Goal: Task Accomplishment & Management: Manage account settings

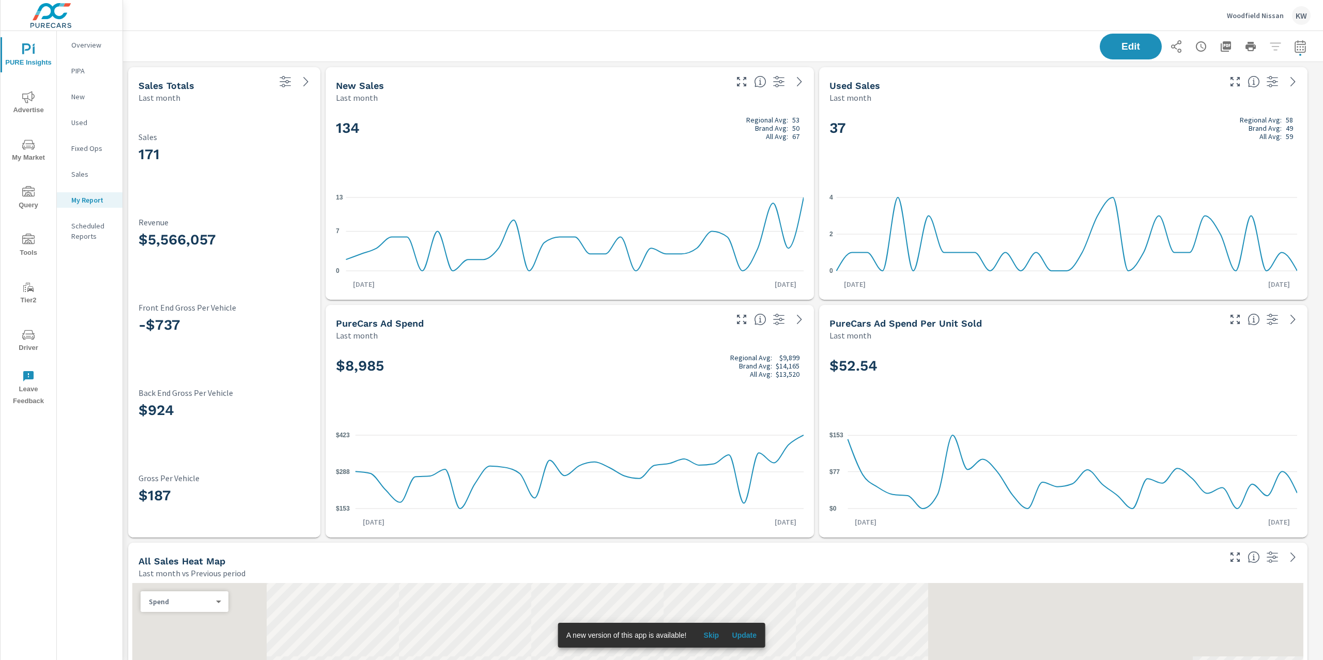
scroll to position [4425, 1212]
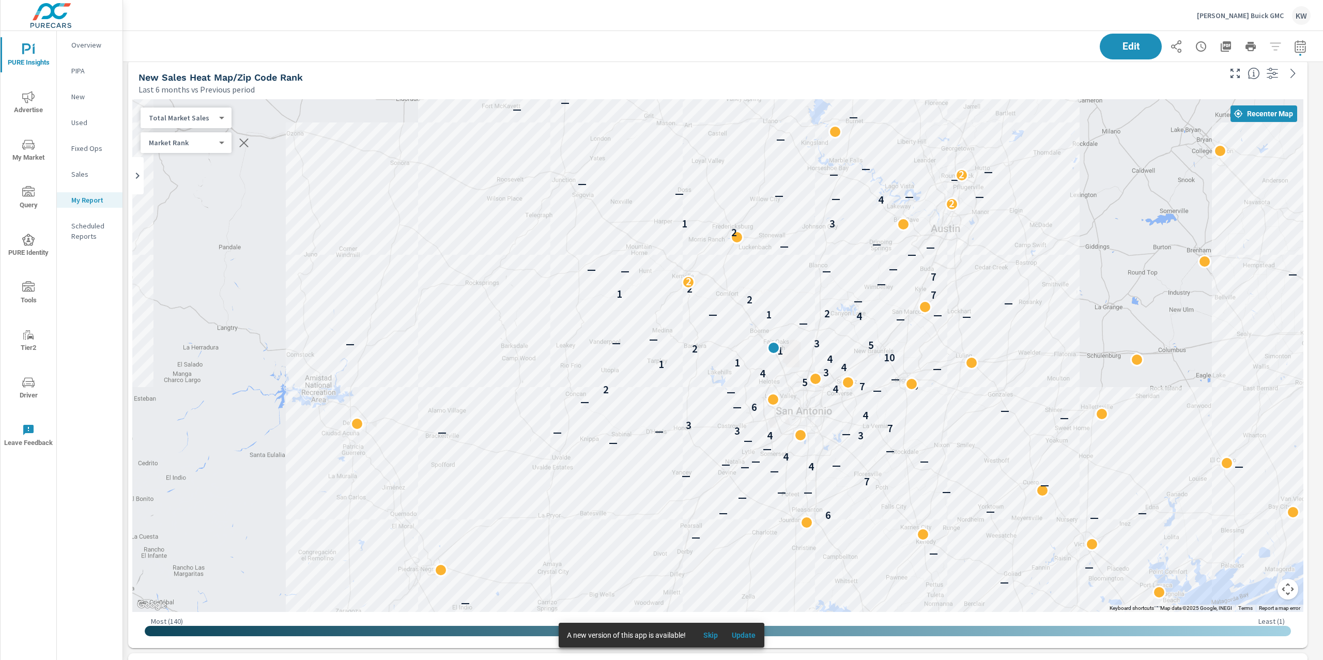
scroll to position [6209, 1212]
click at [746, 639] on span "Update" at bounding box center [743, 635] width 25 height 9
click at [747, 637] on span "Update" at bounding box center [743, 635] width 25 height 9
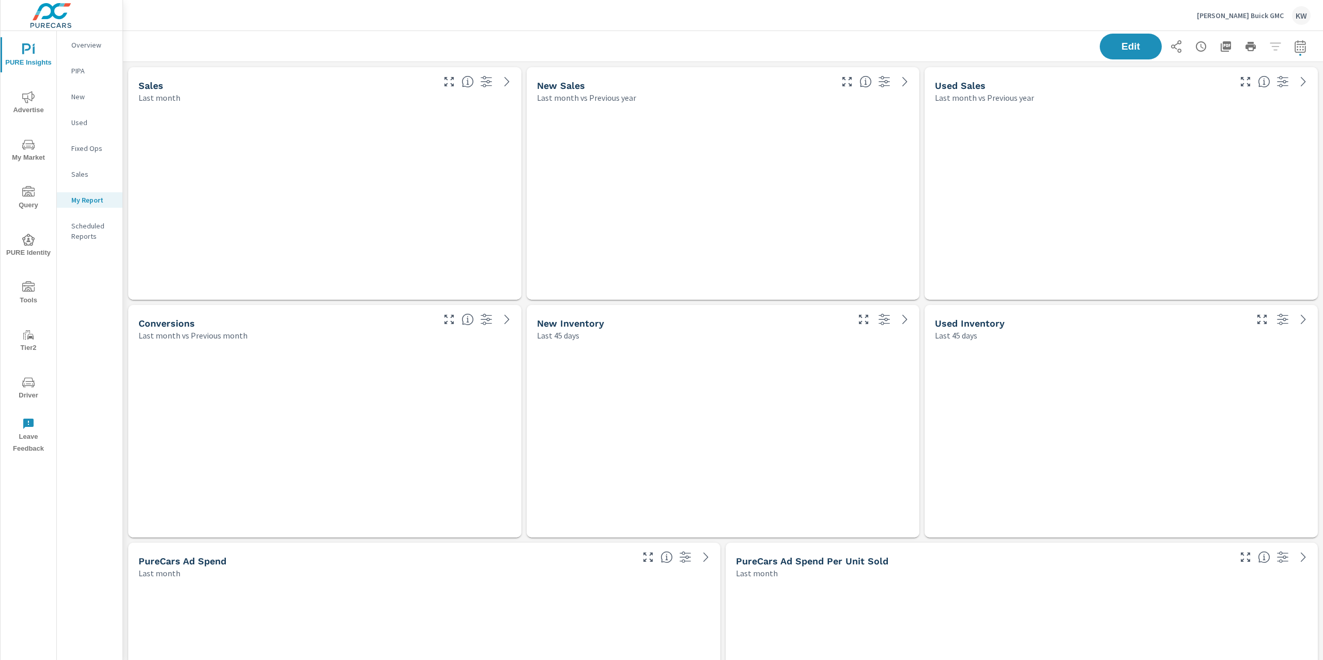
scroll to position [6209, 1212]
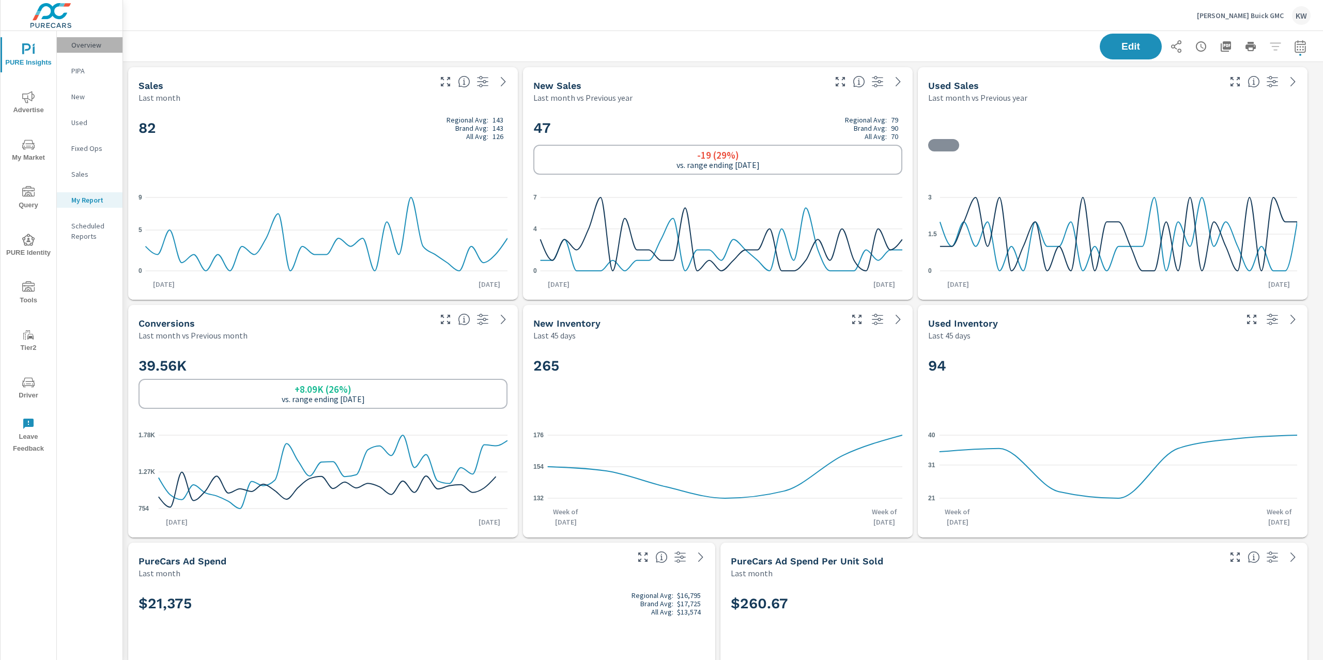
click at [91, 47] on p "Overview" at bounding box center [92, 45] width 43 height 10
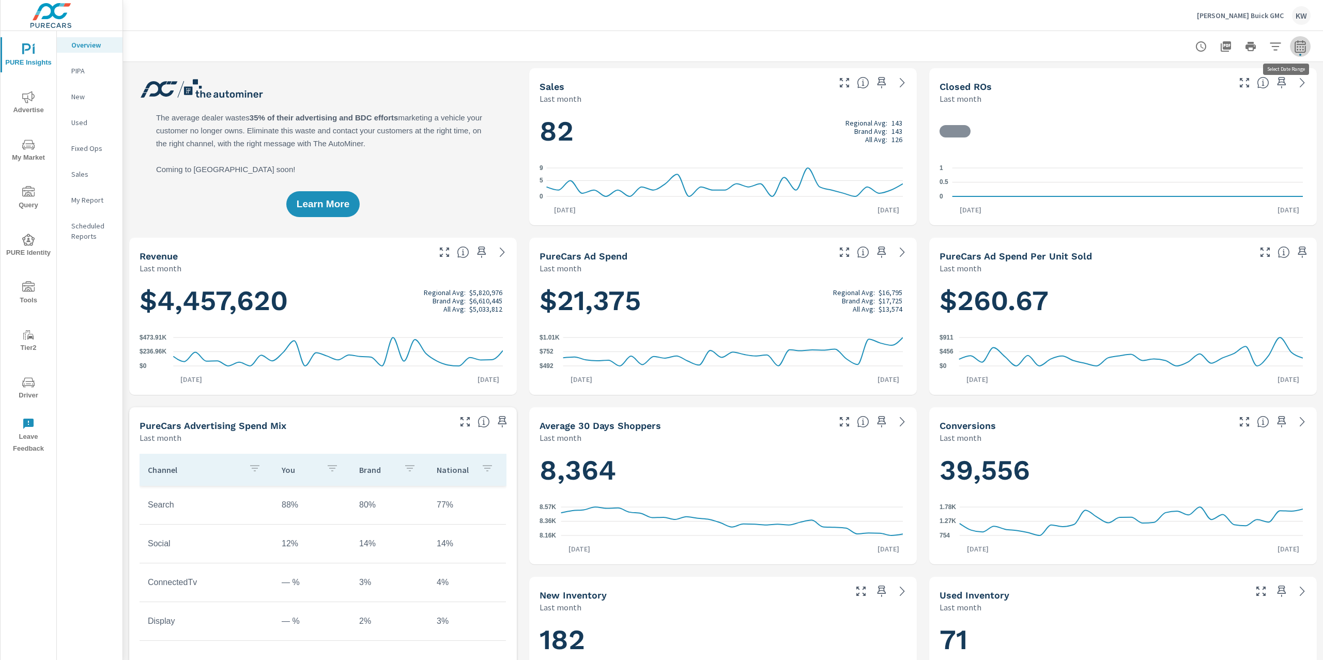
click at [1294, 50] on icon "button" at bounding box center [1300, 46] width 12 height 12
click at [1216, 91] on select "Custom [DATE] Last week Last 7 days Last 14 days Last 30 days Last 45 days Last…" at bounding box center [1207, 89] width 103 height 21
click at [1156, 79] on select "Custom [DATE] Last week Last 7 days Last 14 days Last 30 days Last 45 days Last…" at bounding box center [1207, 89] width 103 height 21
select select "Month to date"
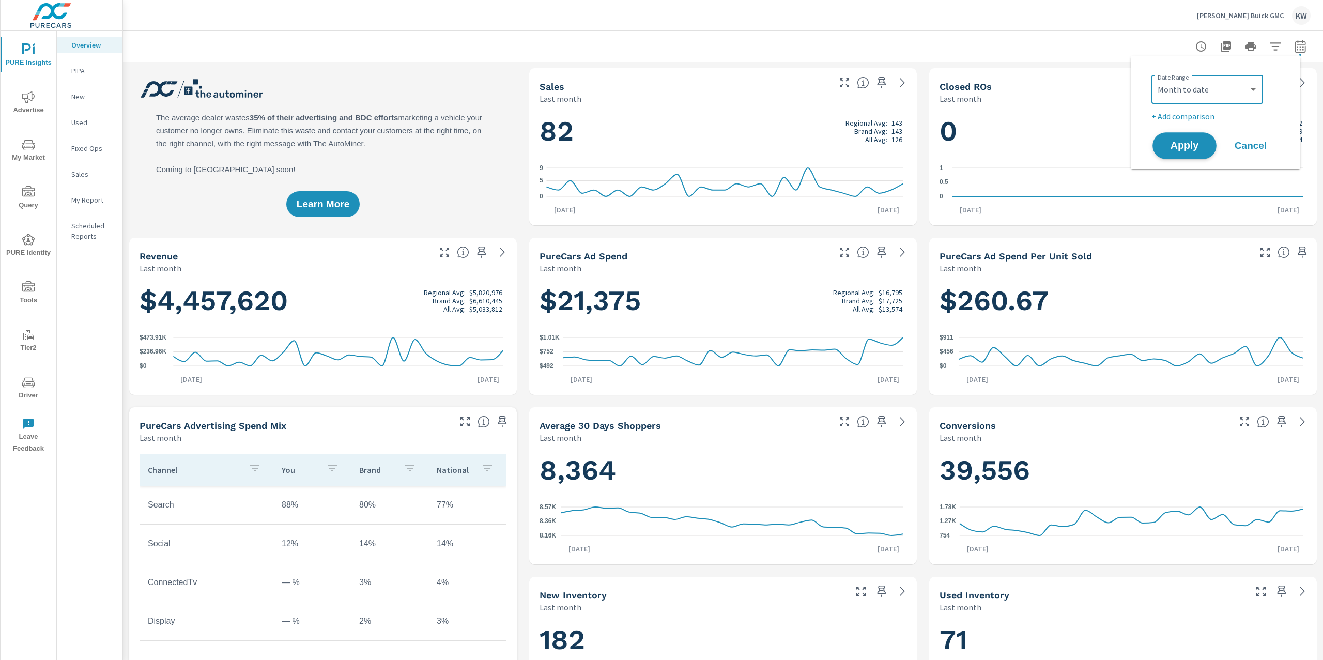
click at [1185, 147] on span "Apply" at bounding box center [1185, 146] width 42 height 10
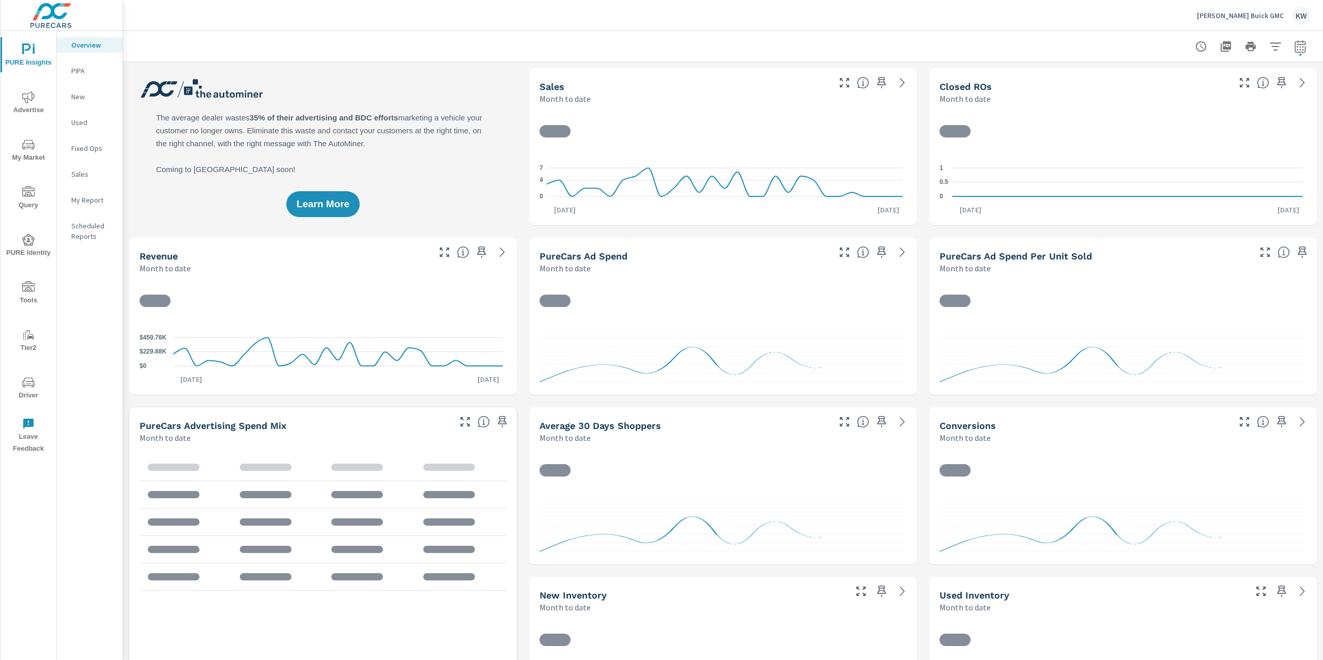
scroll to position [1, 0]
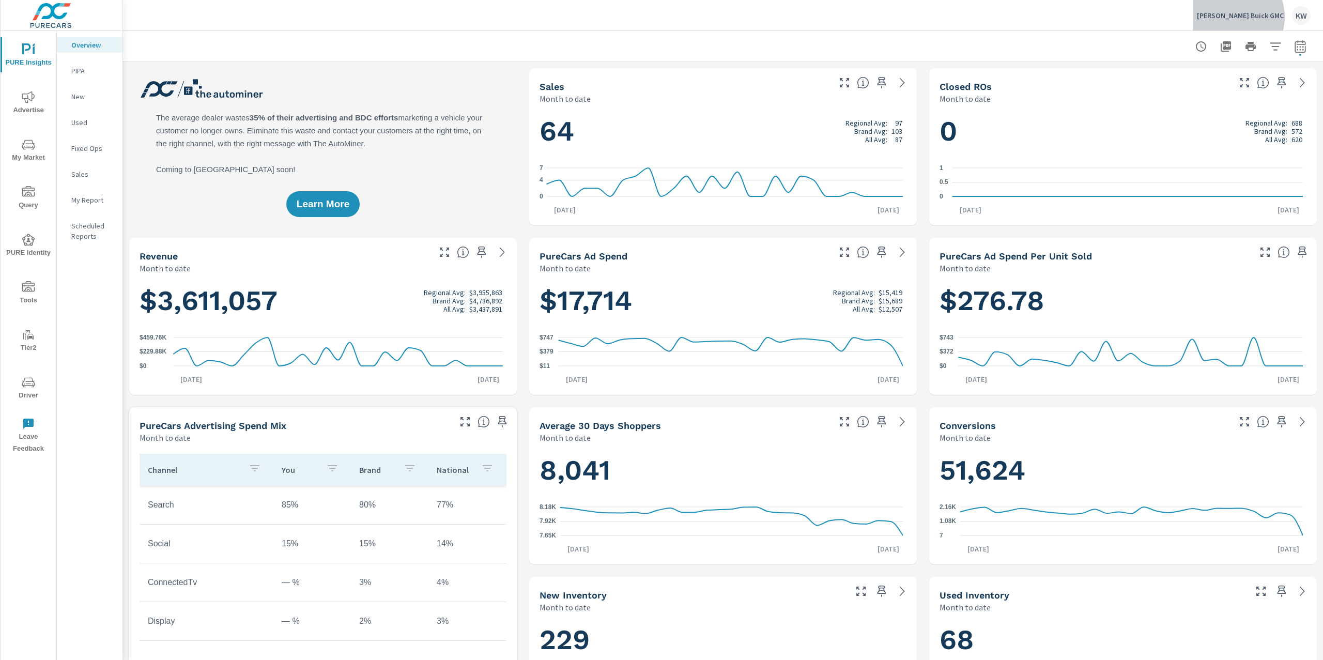
click at [1261, 17] on p "Ancira Buick GMC" at bounding box center [1240, 15] width 87 height 9
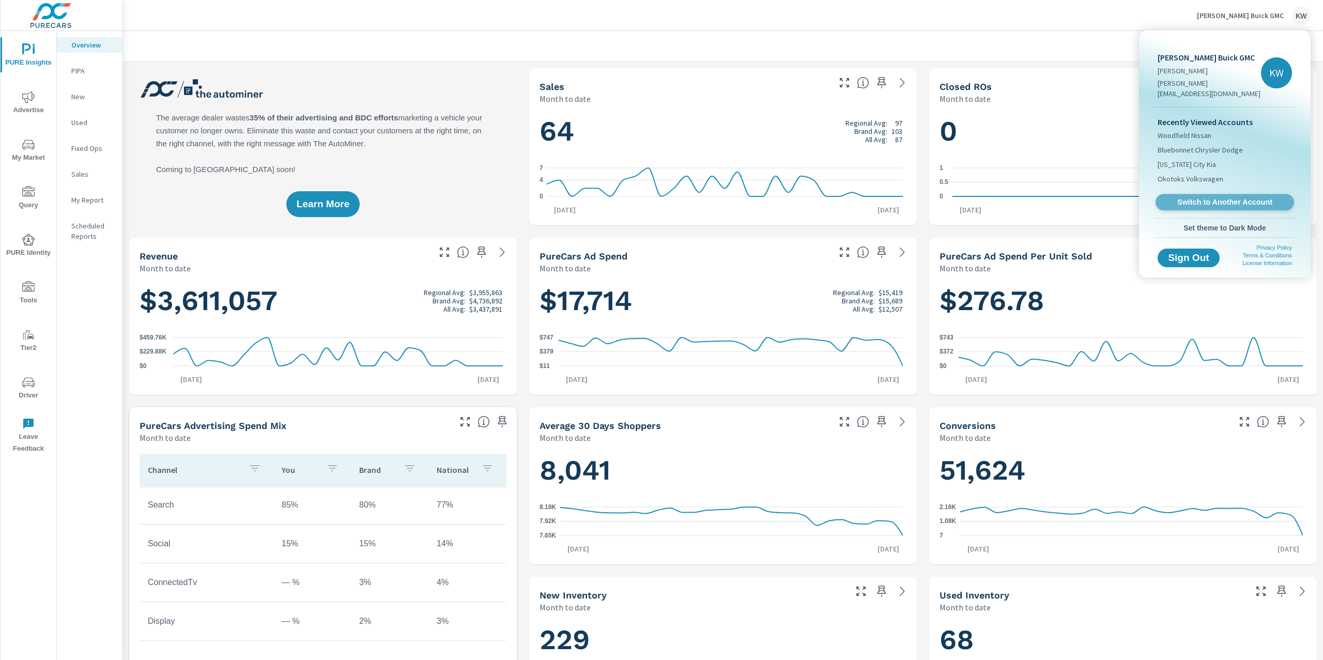
click at [1208, 197] on span "Switch to Another Account" at bounding box center [1224, 202] width 127 height 10
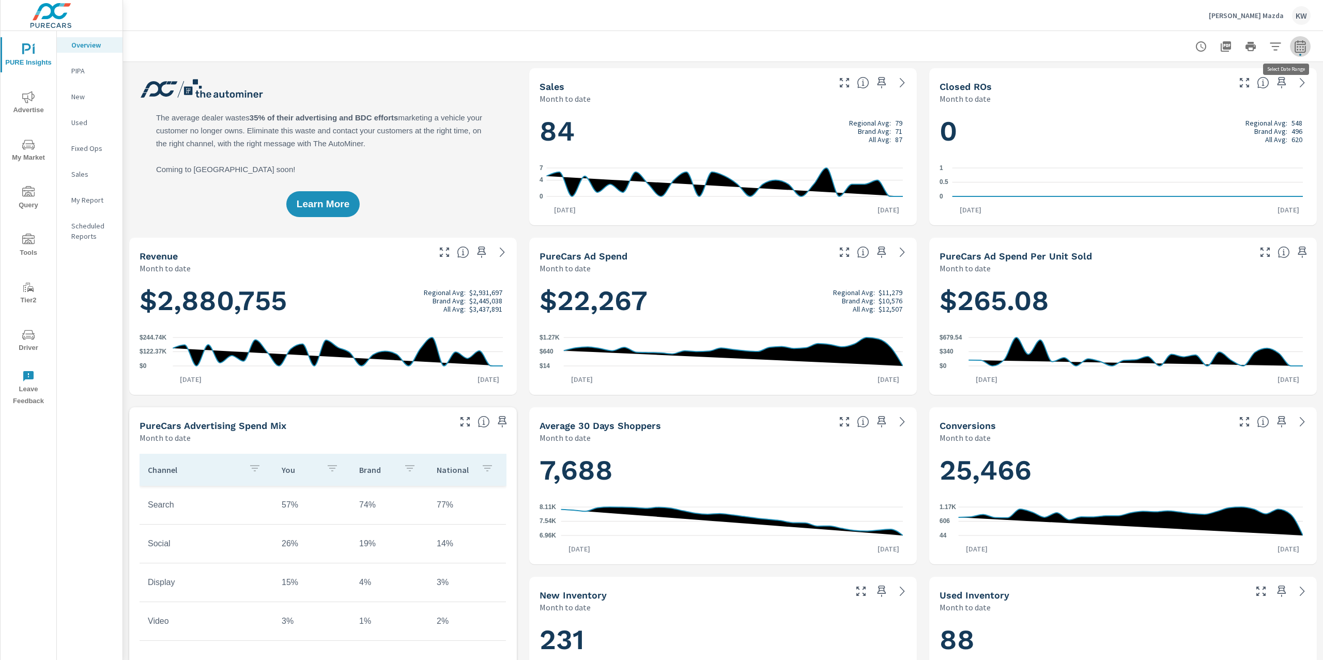
click at [1297, 47] on icon "button" at bounding box center [1300, 48] width 7 height 4
click at [1192, 96] on select "Custom [DATE] Last week Last 7 days Last 14 days Last 30 days Last 45 days Last…" at bounding box center [1207, 89] width 103 height 21
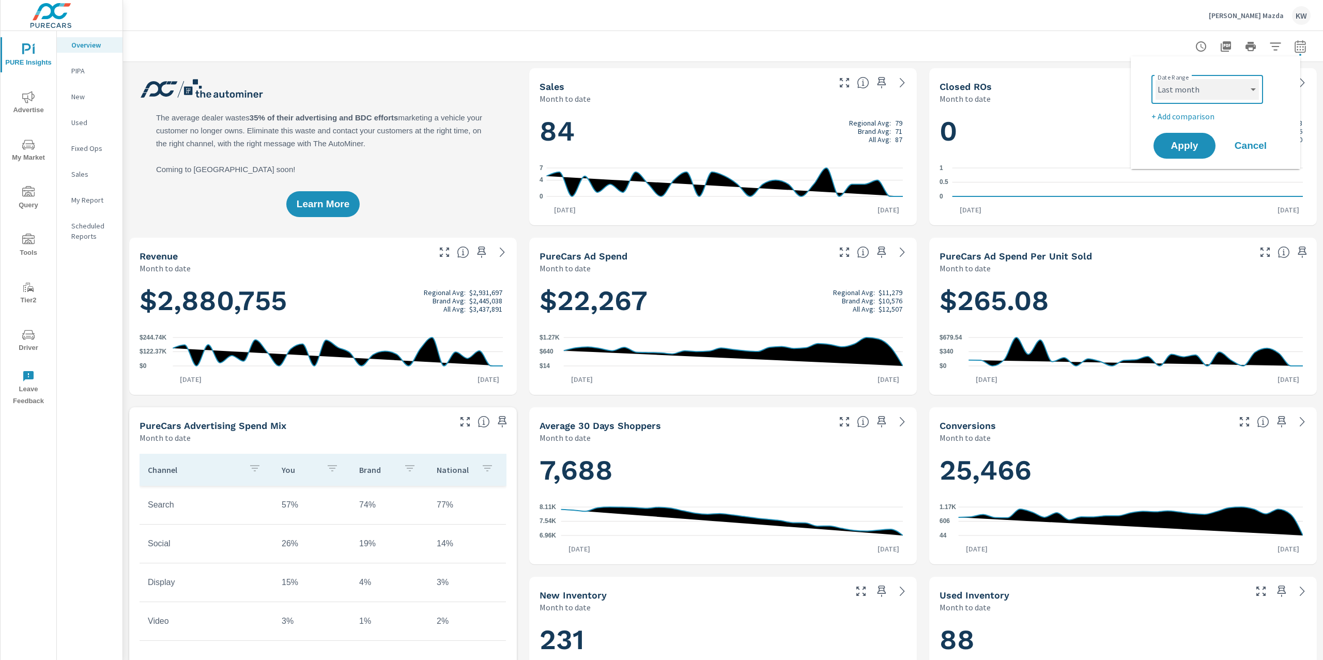
click at [1156, 79] on select "Custom [DATE] Last week Last 7 days Last 14 days Last 30 days Last 45 days Last…" at bounding box center [1207, 89] width 103 height 21
select select "Last month"
click at [1177, 149] on span "Apply" at bounding box center [1185, 146] width 42 height 10
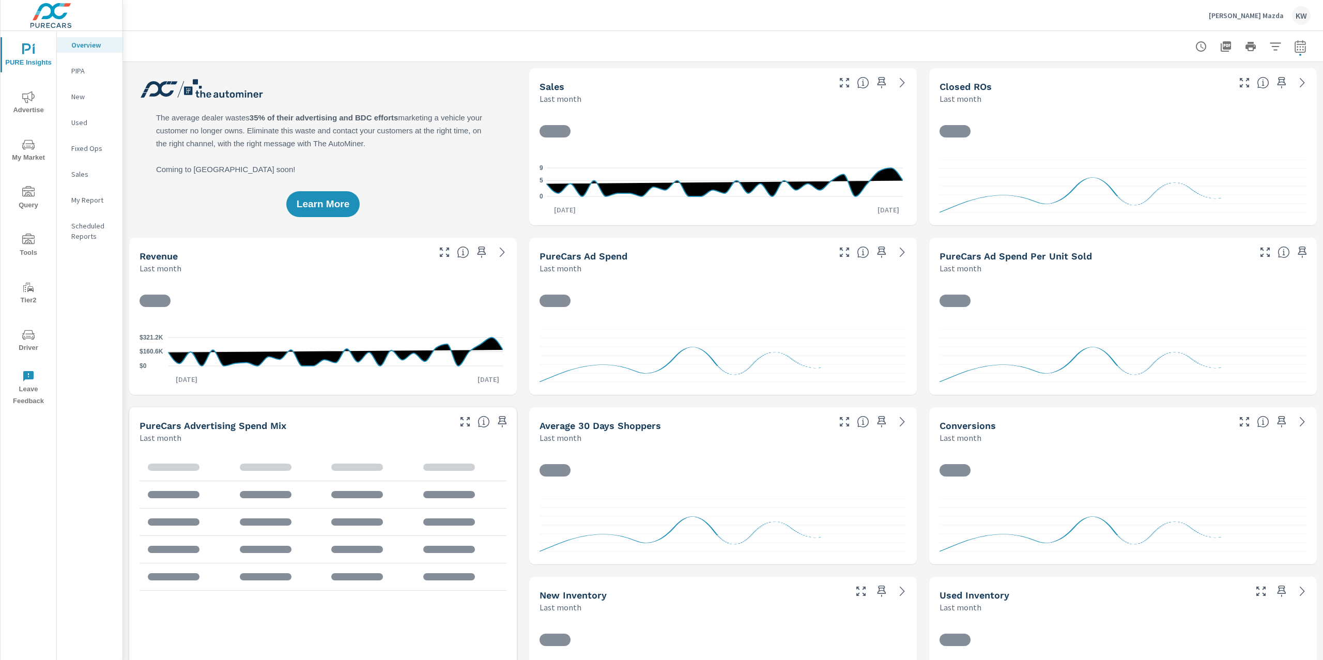
scroll to position [1, 0]
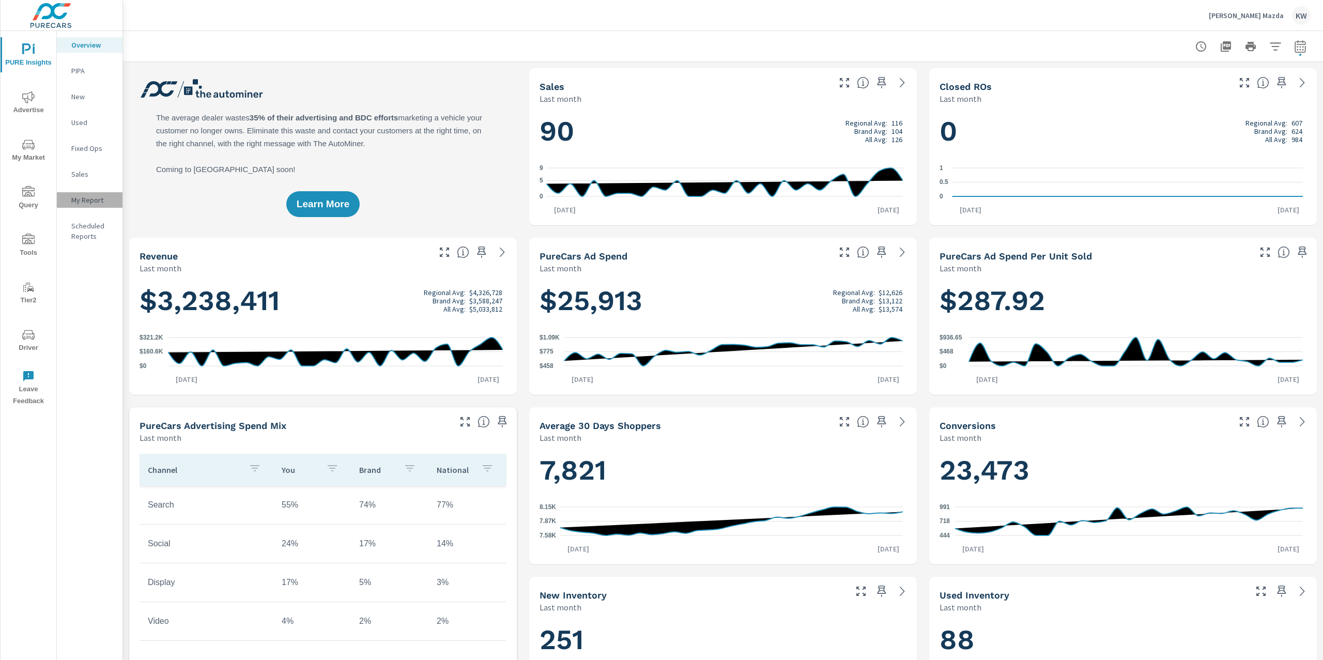
click at [101, 202] on p "My Report" at bounding box center [92, 200] width 43 height 10
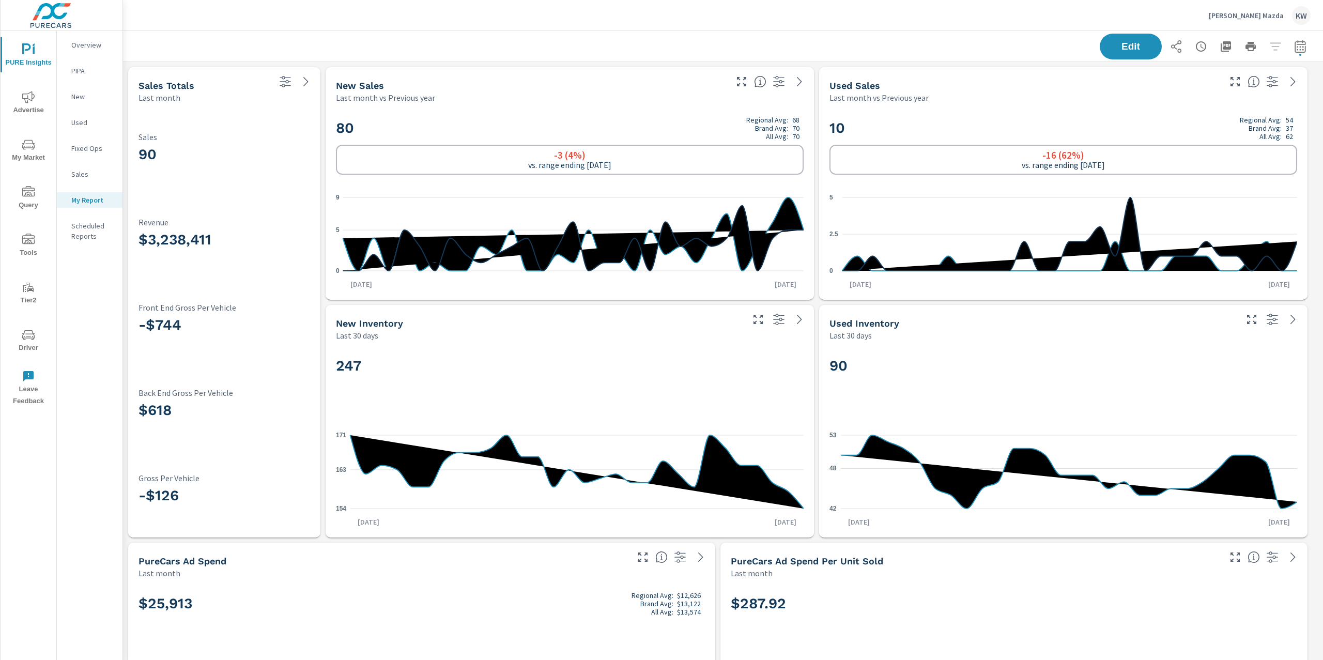
scroll to position [1, 0]
click at [1126, 48] on span "Edit" at bounding box center [1131, 46] width 42 height 10
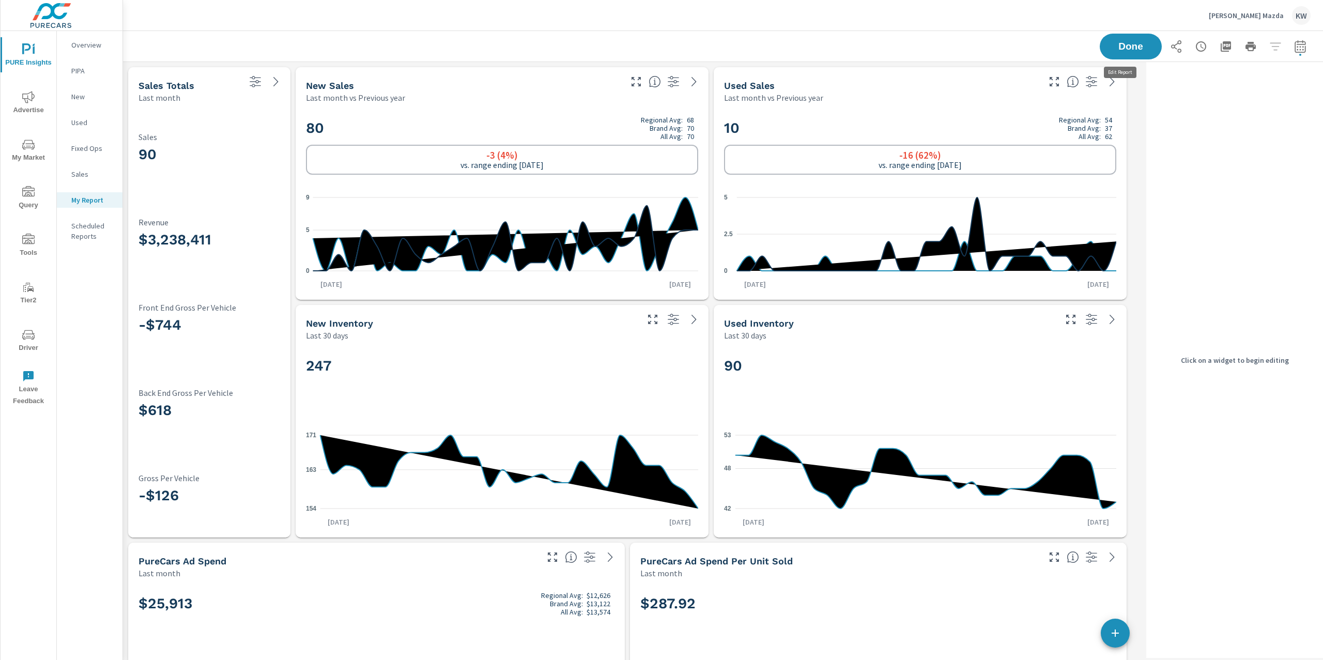
scroll to position [8229, 1030]
click at [261, 124] on div "90 Sales" at bounding box center [210, 150] width 142 height 73
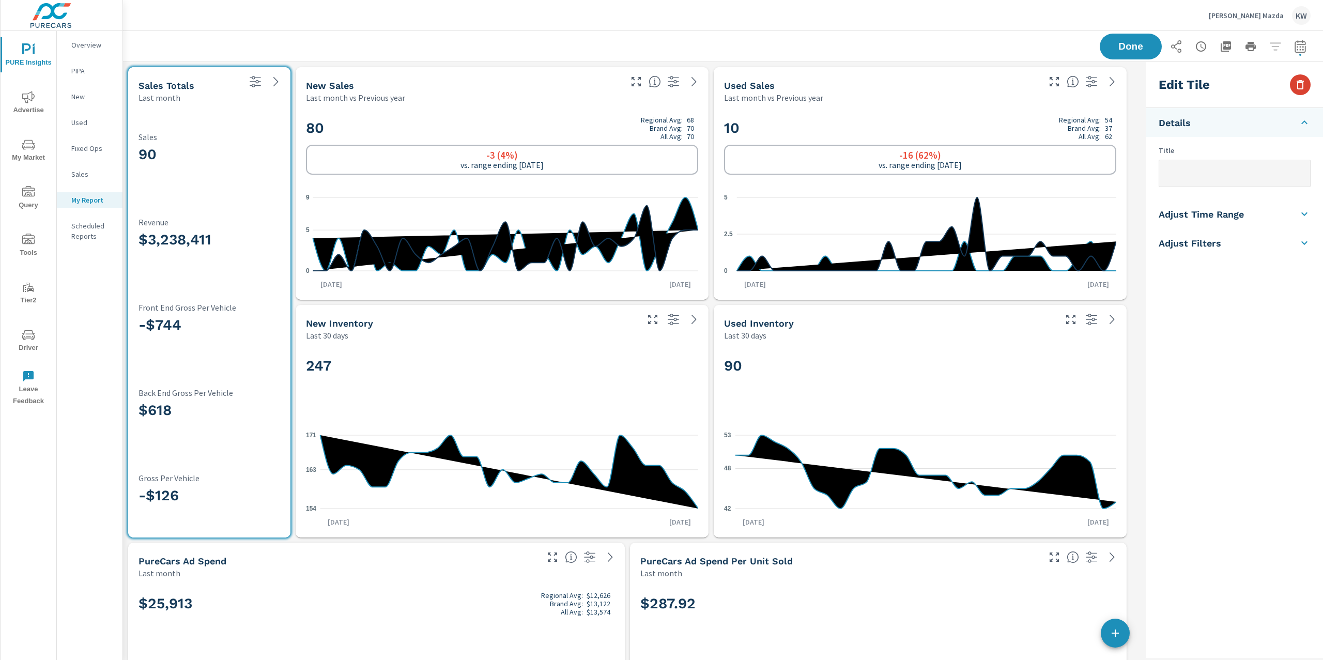
click at [1303, 85] on icon "button" at bounding box center [1300, 84] width 7 height 9
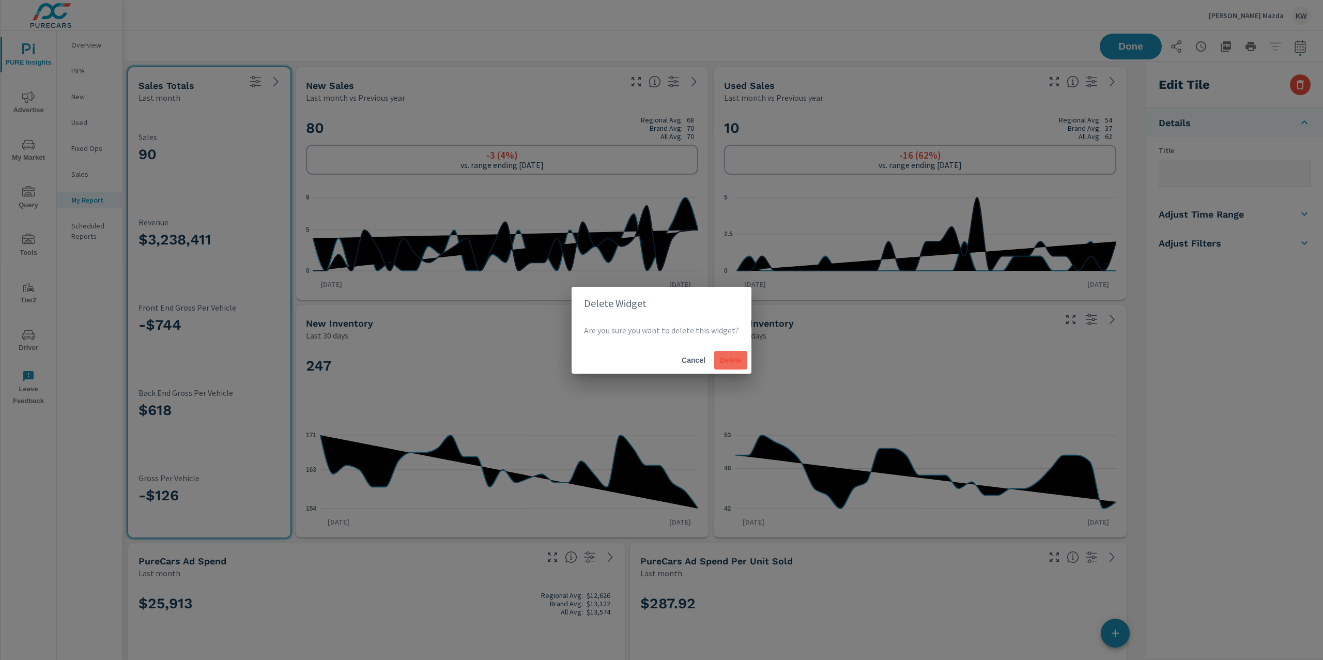
click at [723, 365] on button "Delete" at bounding box center [730, 360] width 33 height 19
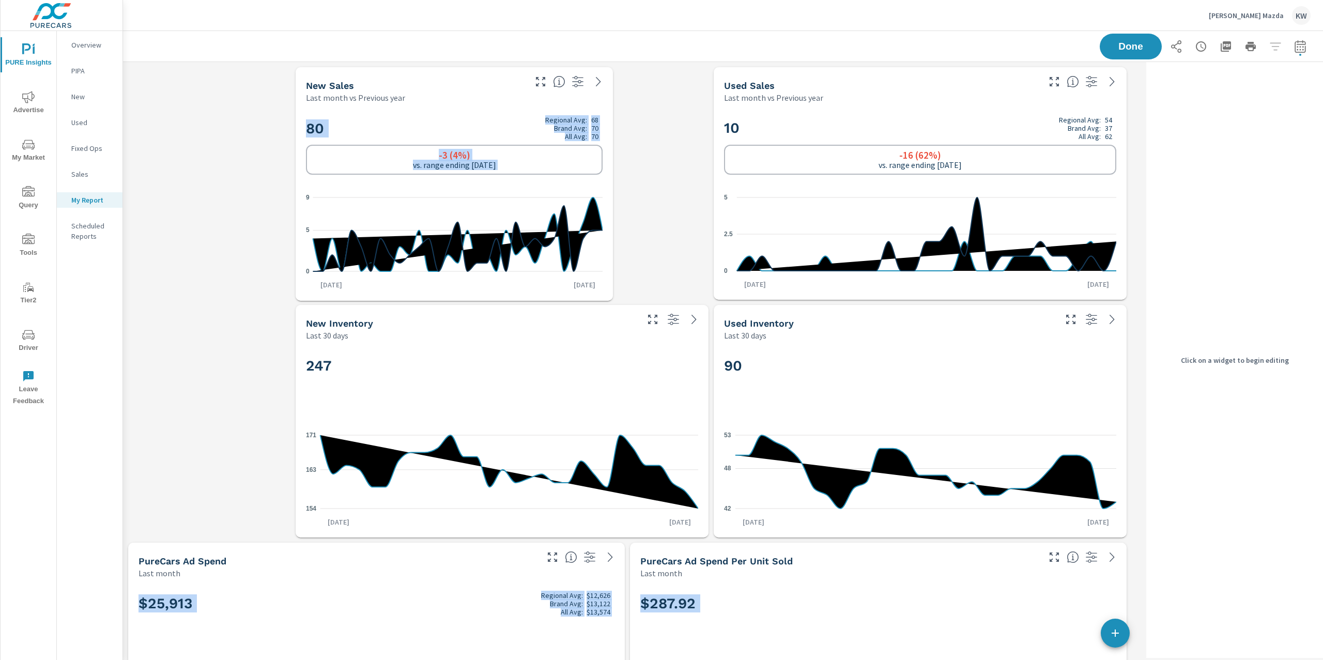
drag, startPoint x: 710, startPoint y: 296, endPoint x: 627, endPoint y: 297, distance: 82.7
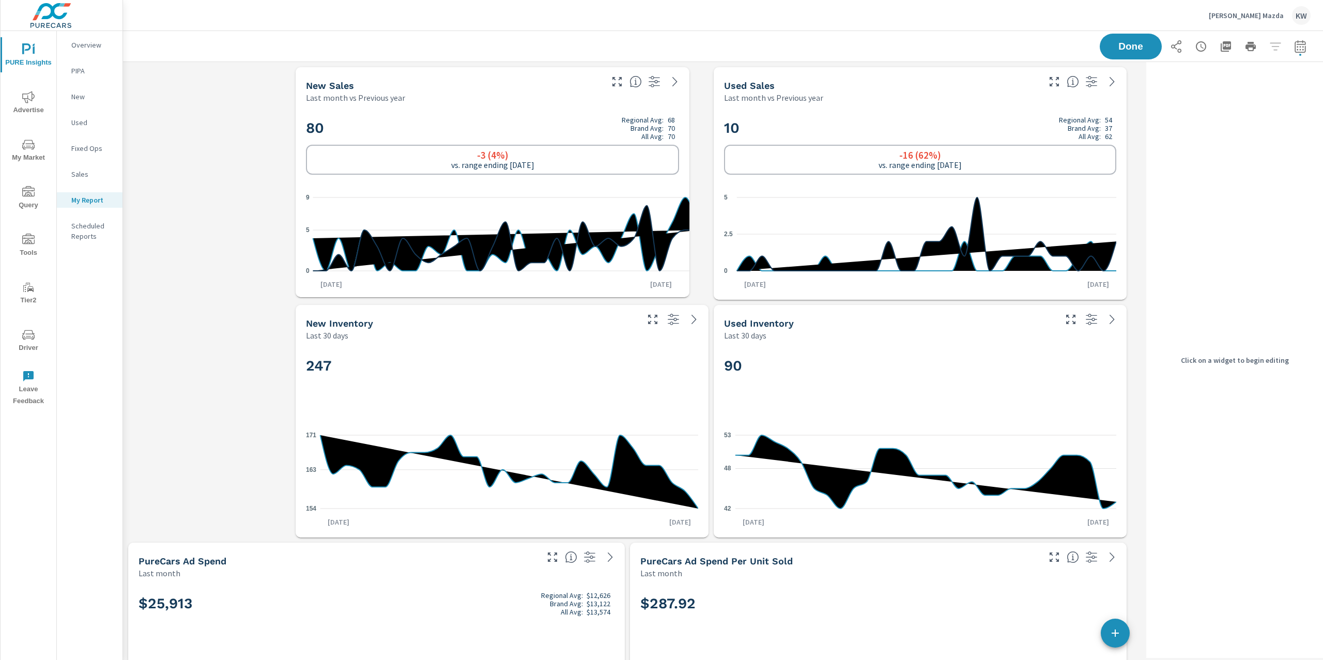
scroll to position [1, 0]
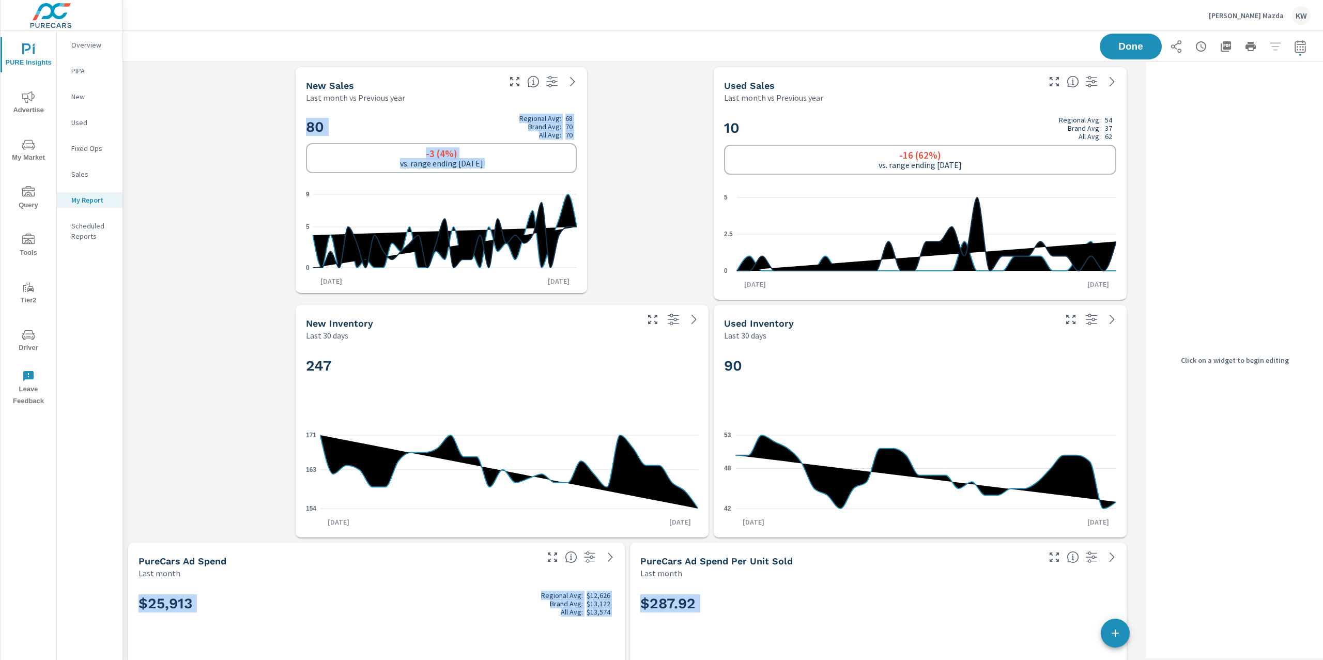
drag, startPoint x: 707, startPoint y: 295, endPoint x: 630, endPoint y: 290, distance: 77.2
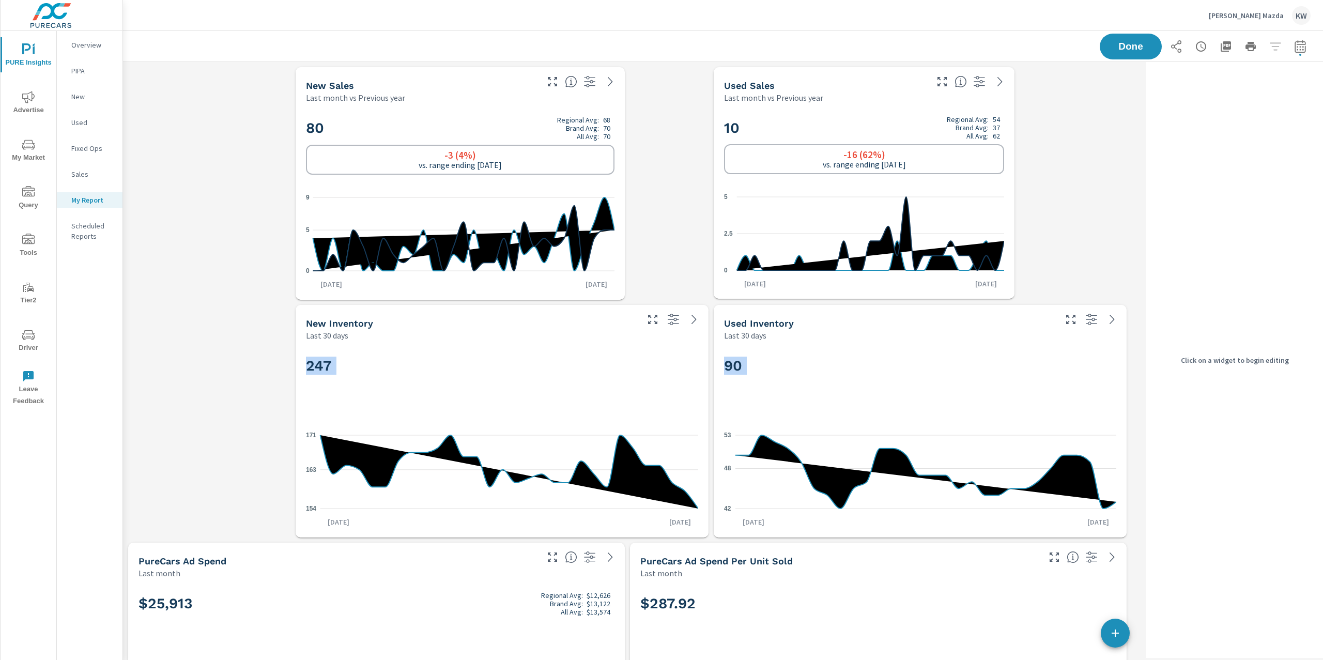
drag, startPoint x: 1125, startPoint y: 295, endPoint x: 1014, endPoint y: 294, distance: 111.1
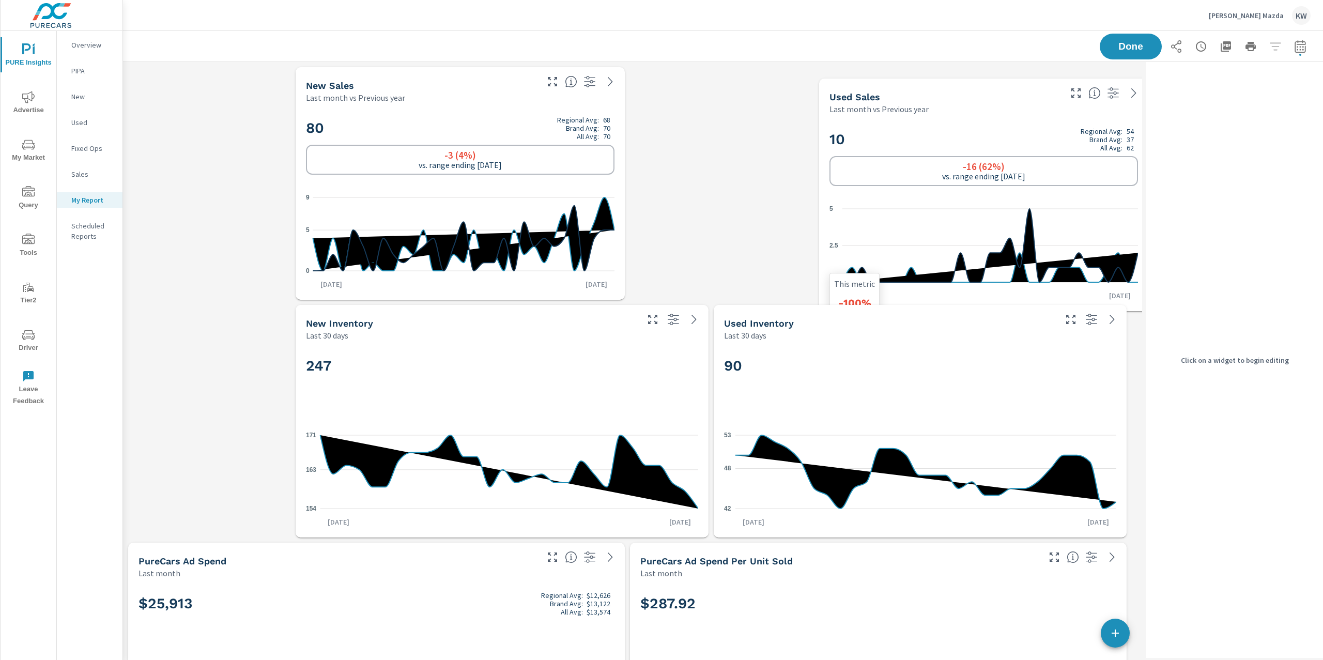
drag, startPoint x: 830, startPoint y: 209, endPoint x: 936, endPoint y: 221, distance: 106.1
click at [936, 221] on icon "0 2.5 5" at bounding box center [984, 246] width 309 height 90
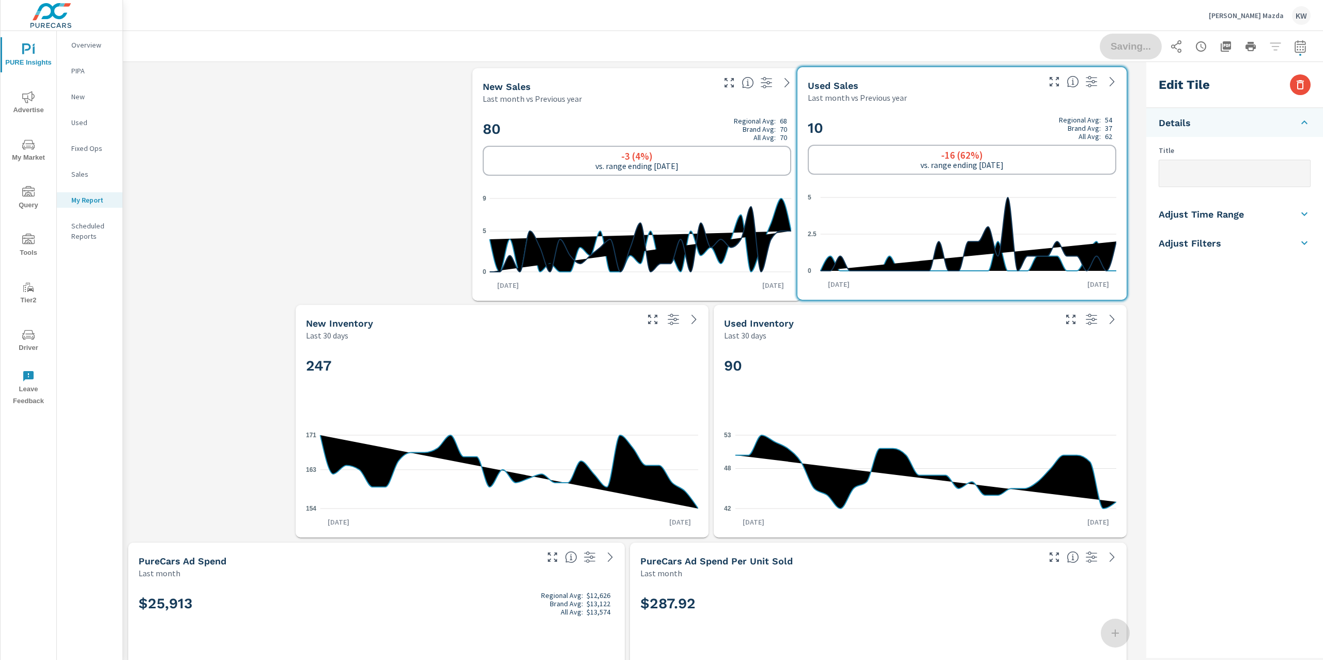
drag, startPoint x: 668, startPoint y: 211, endPoint x: 727, endPoint y: 212, distance: 58.4
click at [727, 212] on icon "0 5 9" at bounding box center [637, 235] width 309 height 90
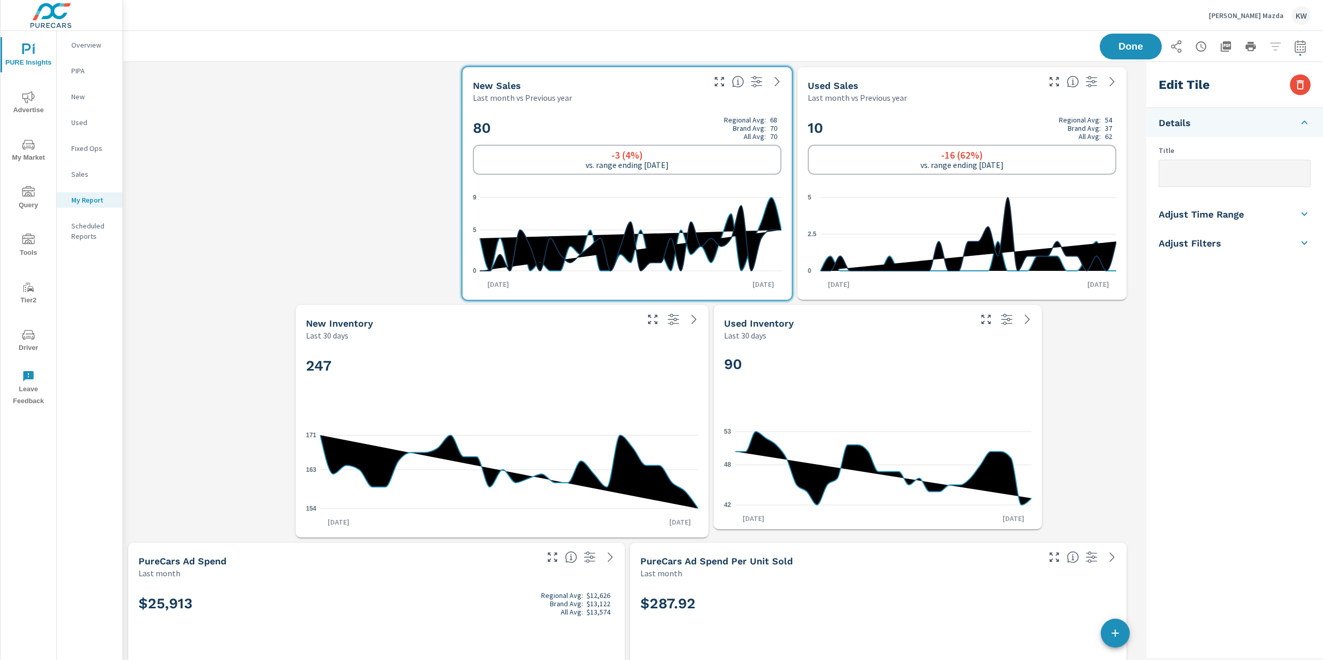
drag, startPoint x: 1126, startPoint y: 534, endPoint x: 1029, endPoint y: 525, distance: 97.6
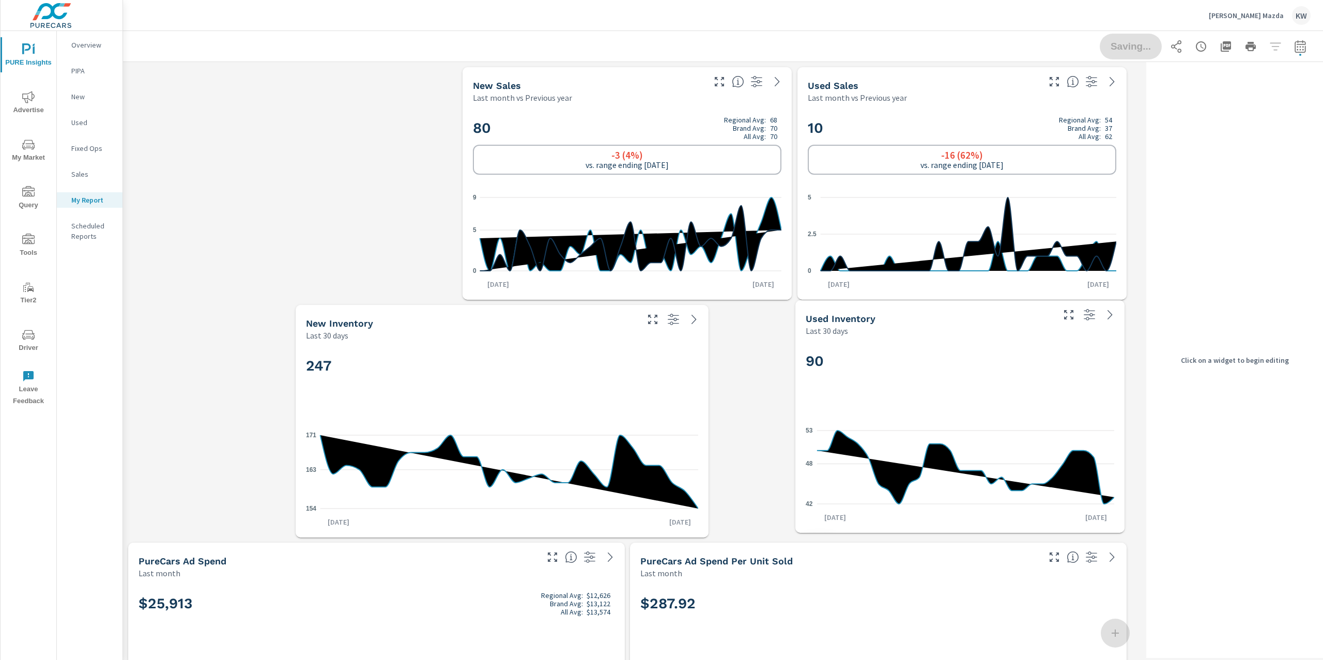
drag, startPoint x: 976, startPoint y: 445, endPoint x: 985, endPoint y: 441, distance: 10.0
click at [985, 441] on icon "42 48 53" at bounding box center [960, 467] width 309 height 90
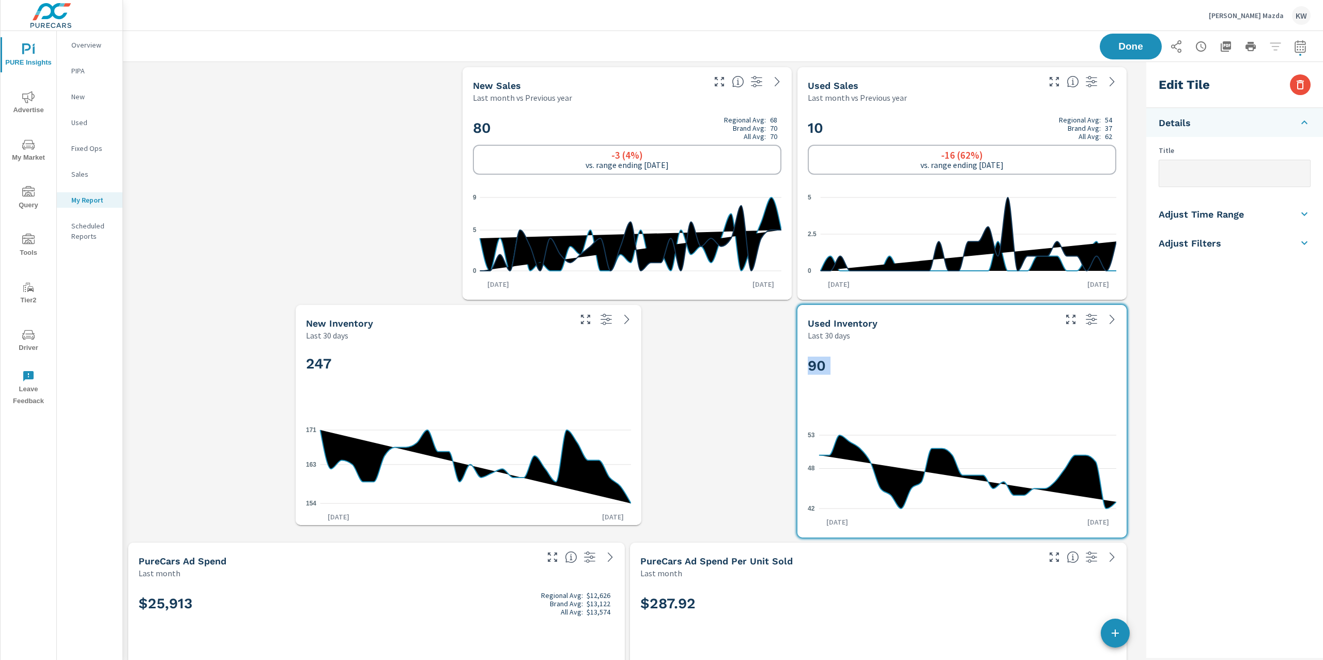
drag, startPoint x: 706, startPoint y: 533, endPoint x: 617, endPoint y: 520, distance: 89.9
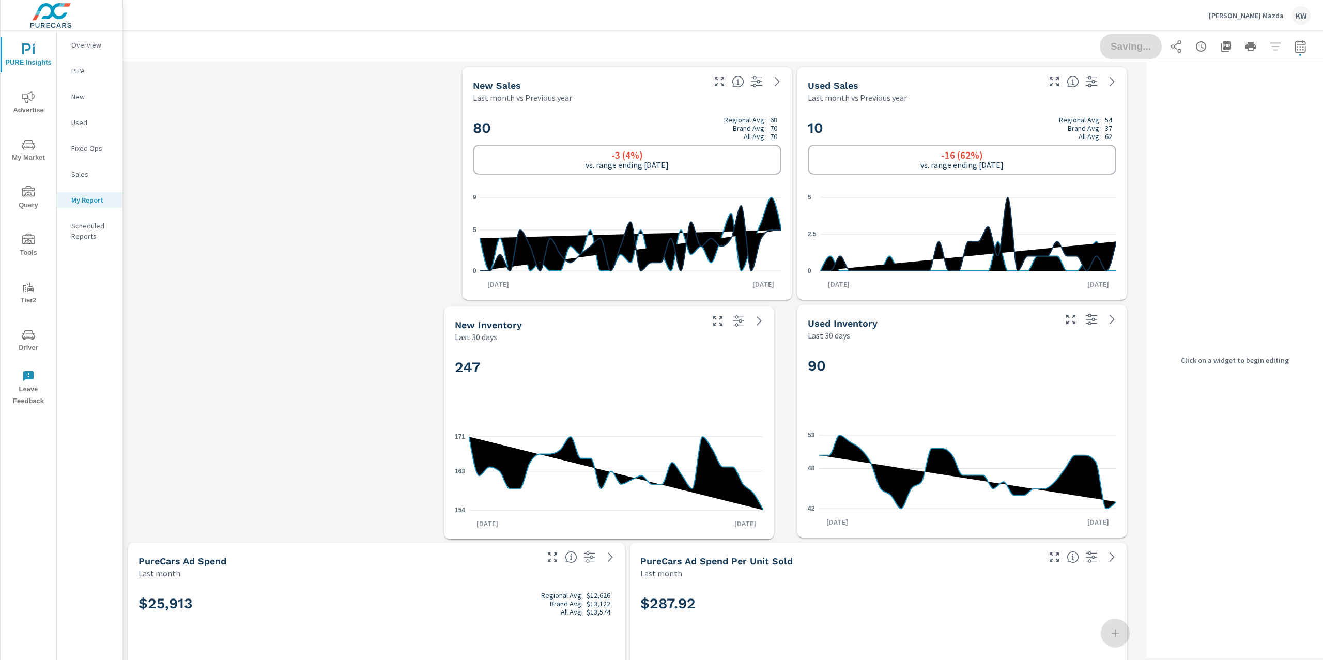
drag, startPoint x: 507, startPoint y: 414, endPoint x: 665, endPoint y: 415, distance: 157.7
click at [665, 415] on div "247 154 163 171 Jul 30th Aug 28th" at bounding box center [609, 441] width 321 height 188
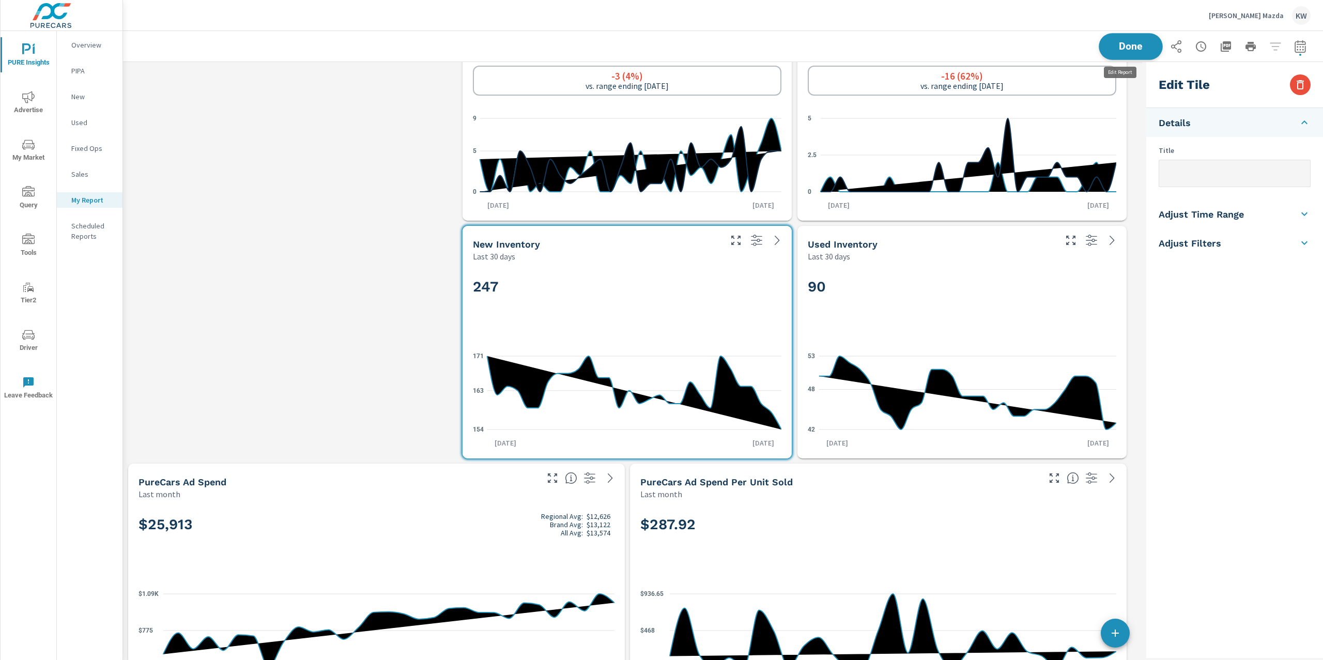
scroll to position [8229, 1030]
click at [1125, 41] on span "Done" at bounding box center [1131, 46] width 42 height 10
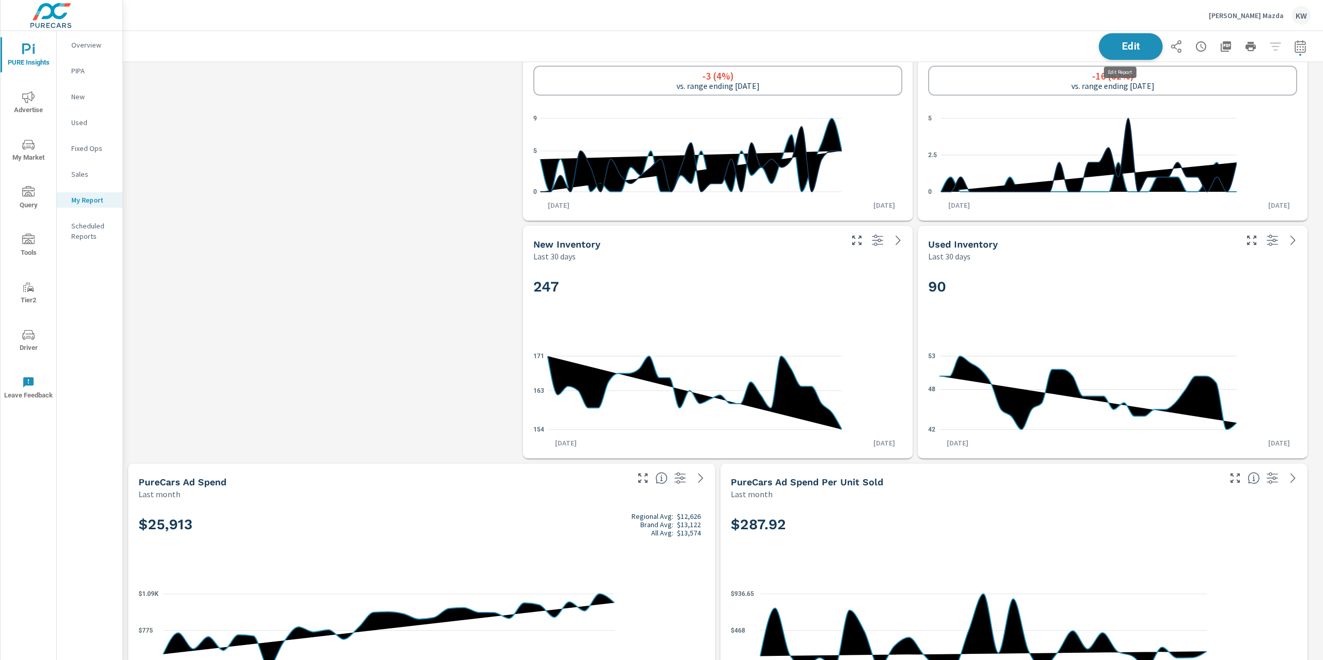
scroll to position [5, 5]
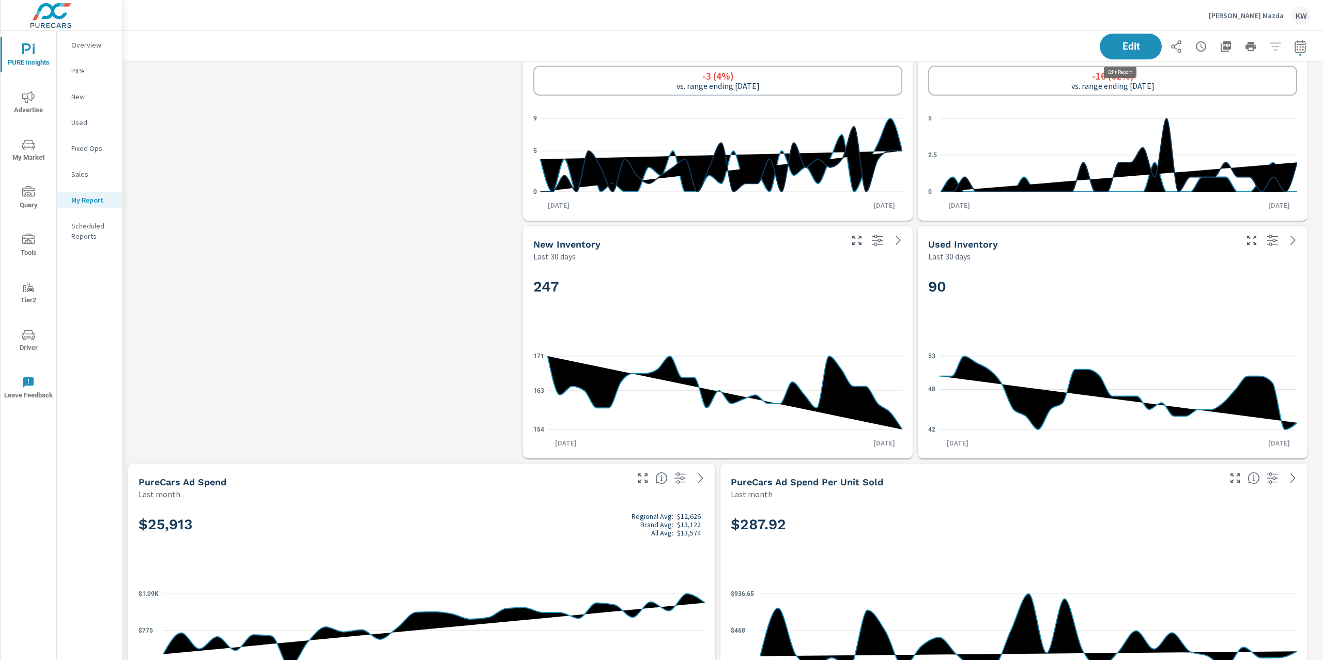
scroll to position [8229, 1212]
click at [72, 43] on p "Overview" at bounding box center [92, 45] width 43 height 10
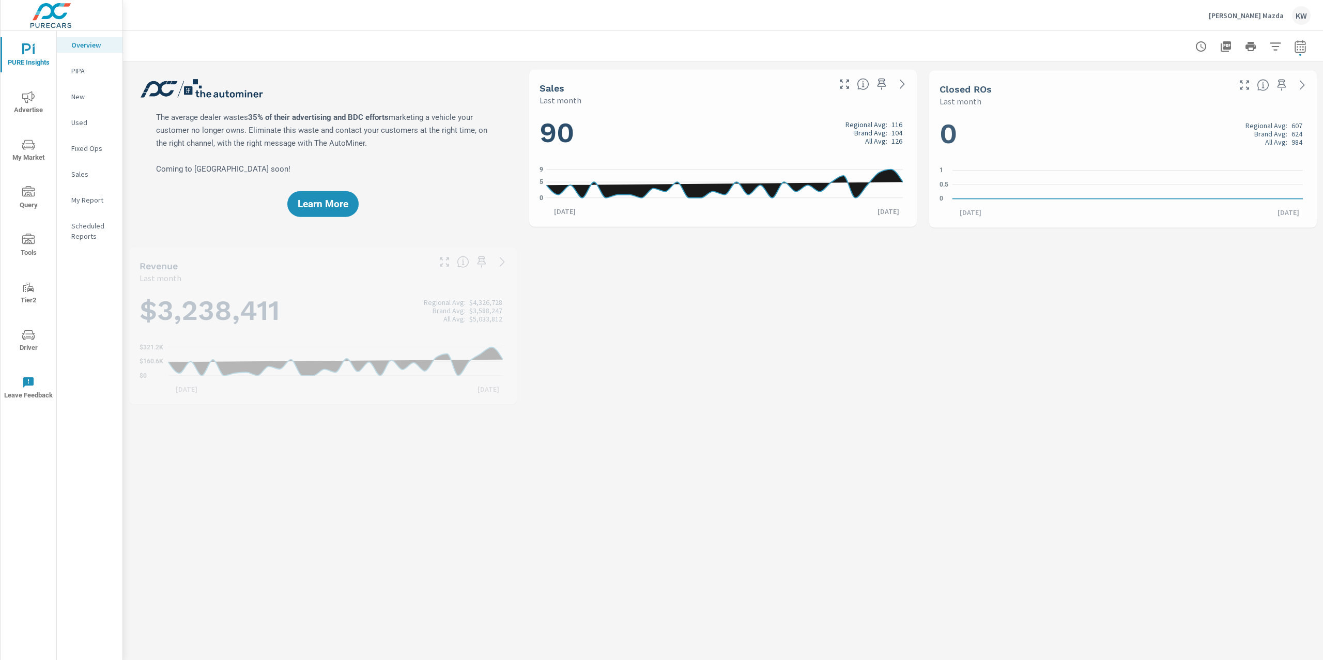
scroll to position [1, 0]
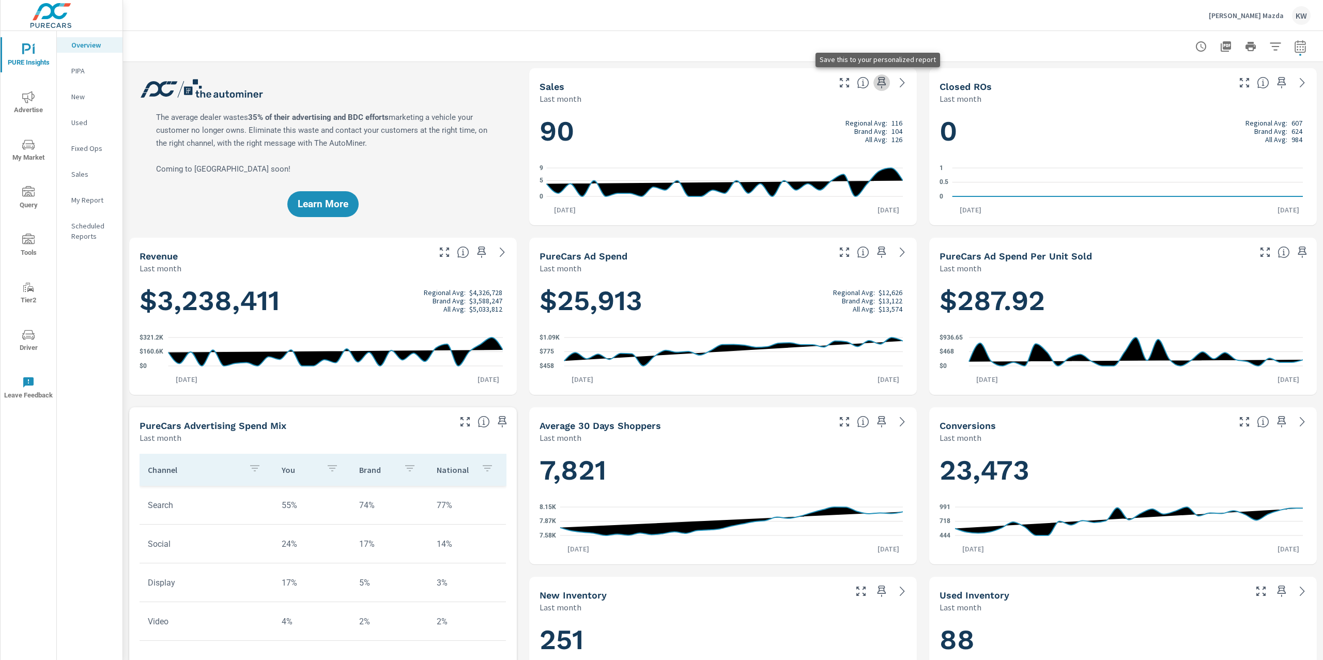
click at [878, 82] on icon "button" at bounding box center [882, 82] width 9 height 11
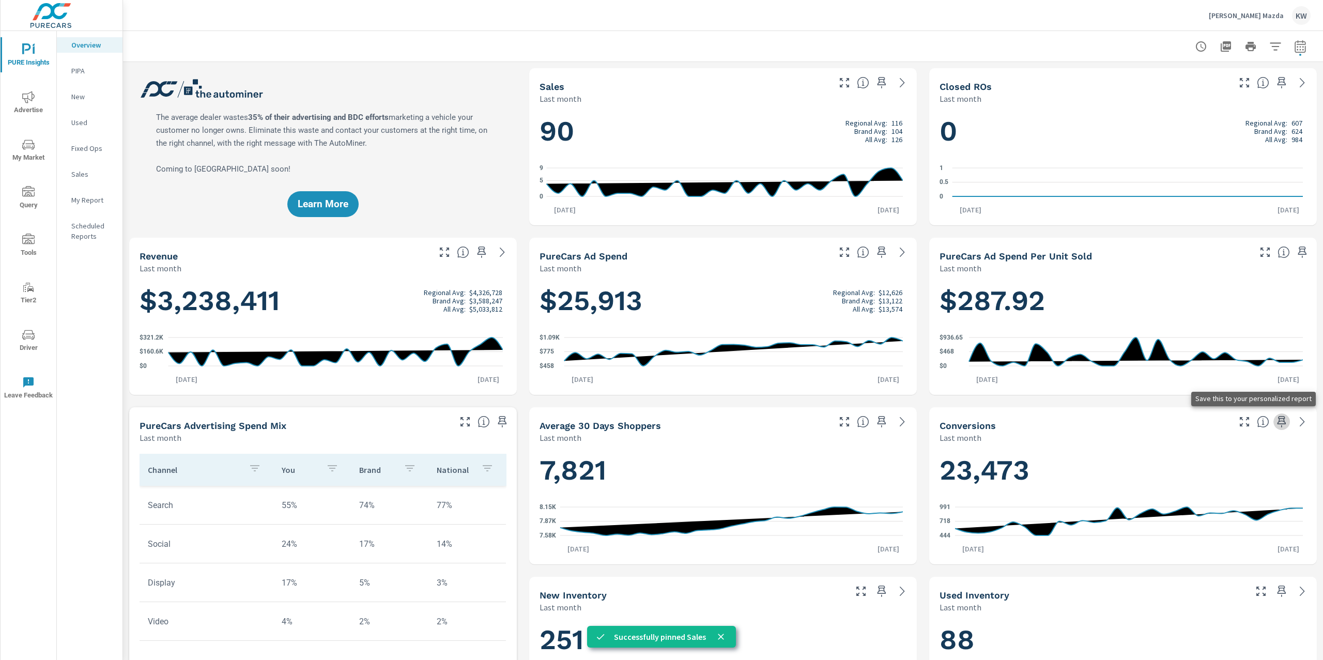
click at [1276, 426] on icon "button" at bounding box center [1282, 422] width 12 height 12
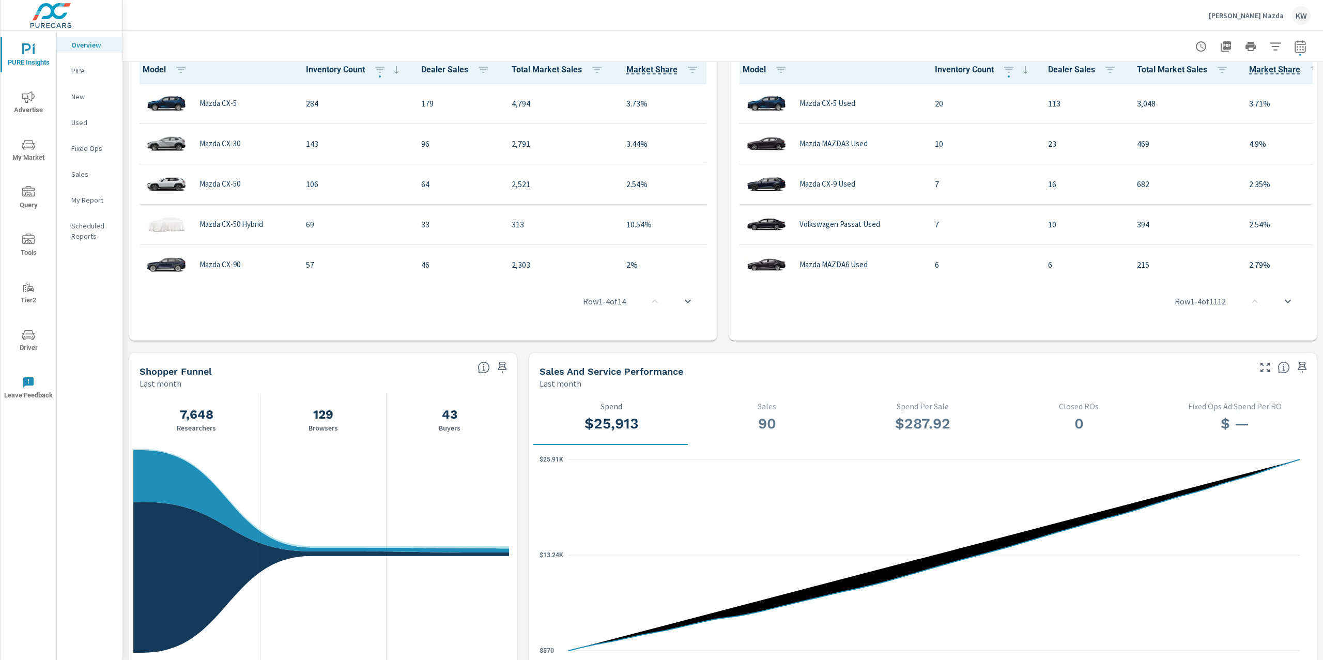
scroll to position [735, 0]
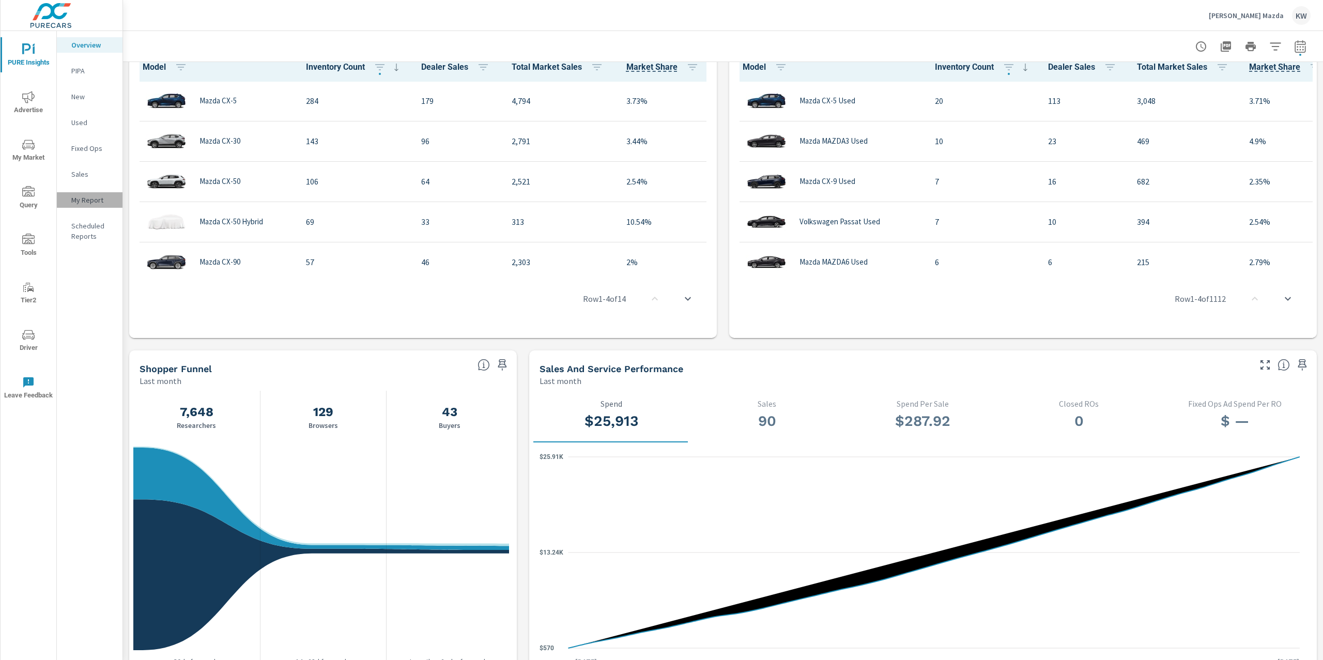
click at [95, 205] on p "My Report" at bounding box center [92, 200] width 43 height 10
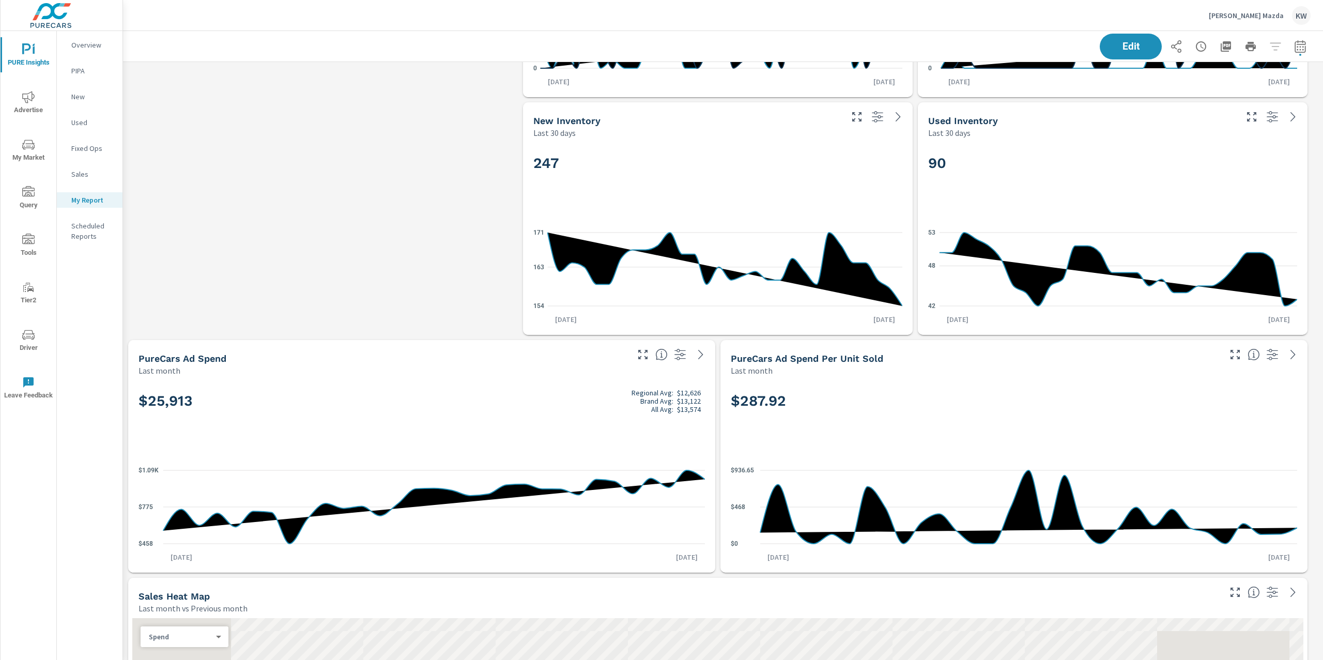
scroll to position [431, 0]
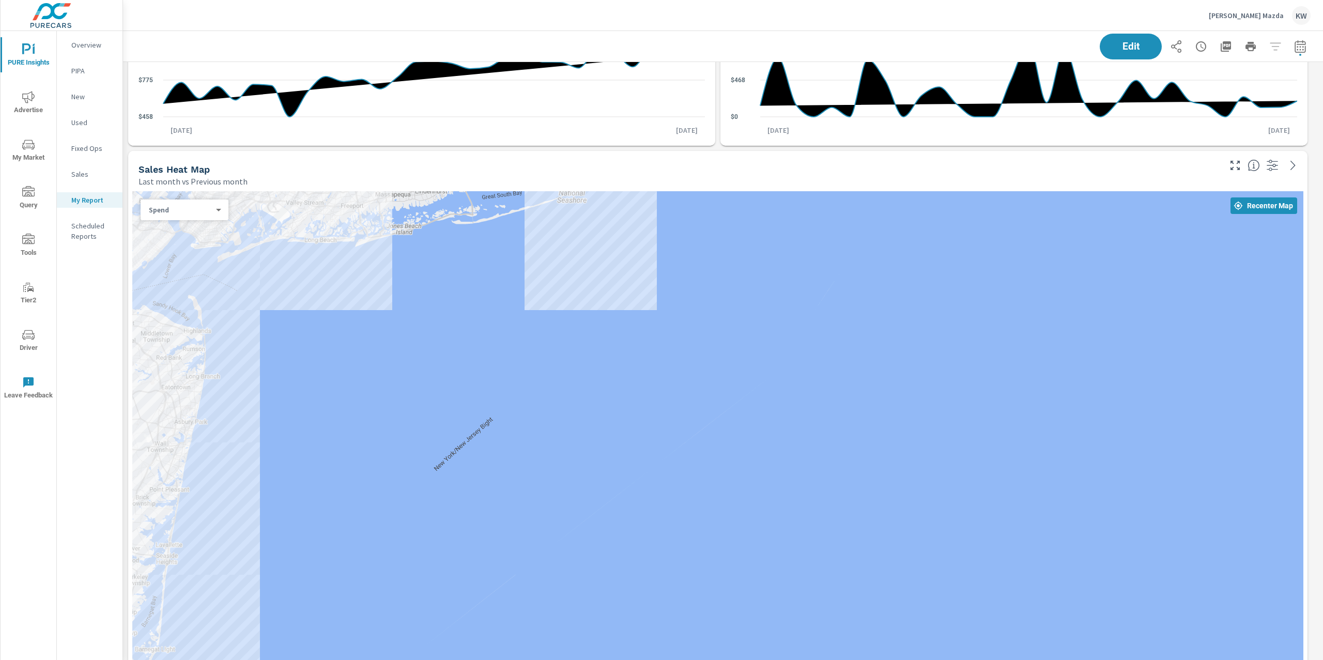
scroll to position [661, 0]
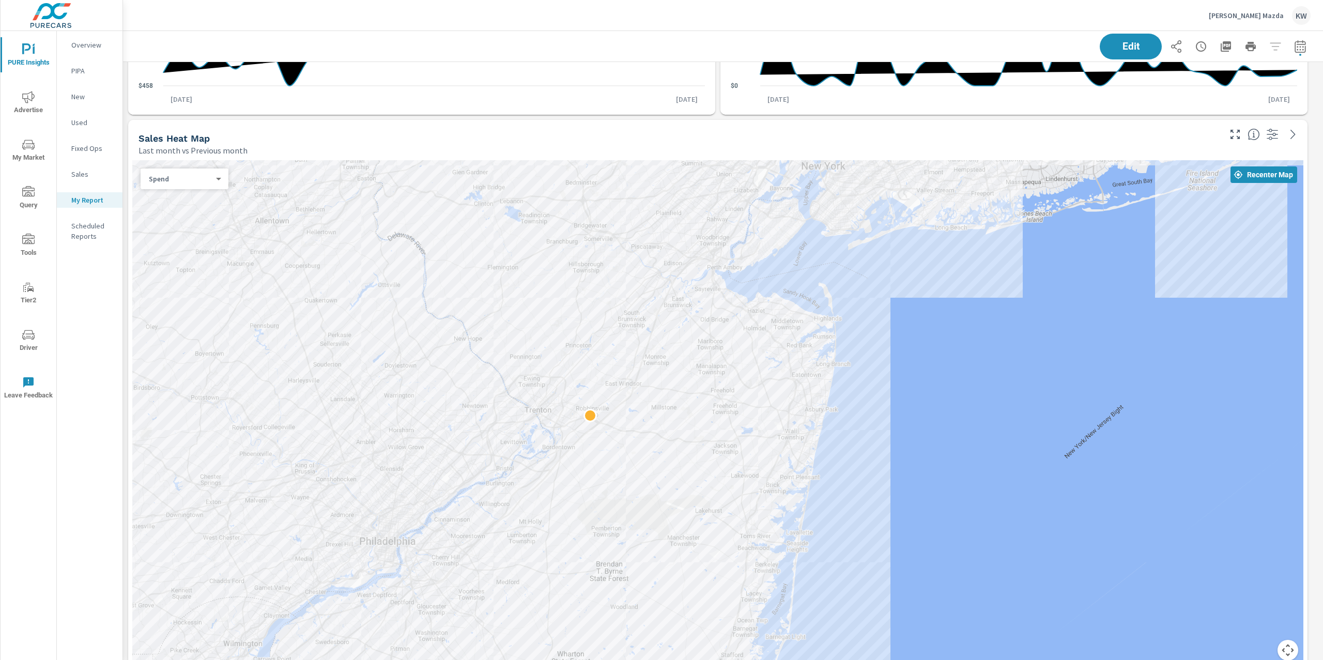
drag, startPoint x: 642, startPoint y: 330, endPoint x: 1203, endPoint y: 332, distance: 561.3
click at [1213, 334] on div at bounding box center [717, 416] width 1171 height 513
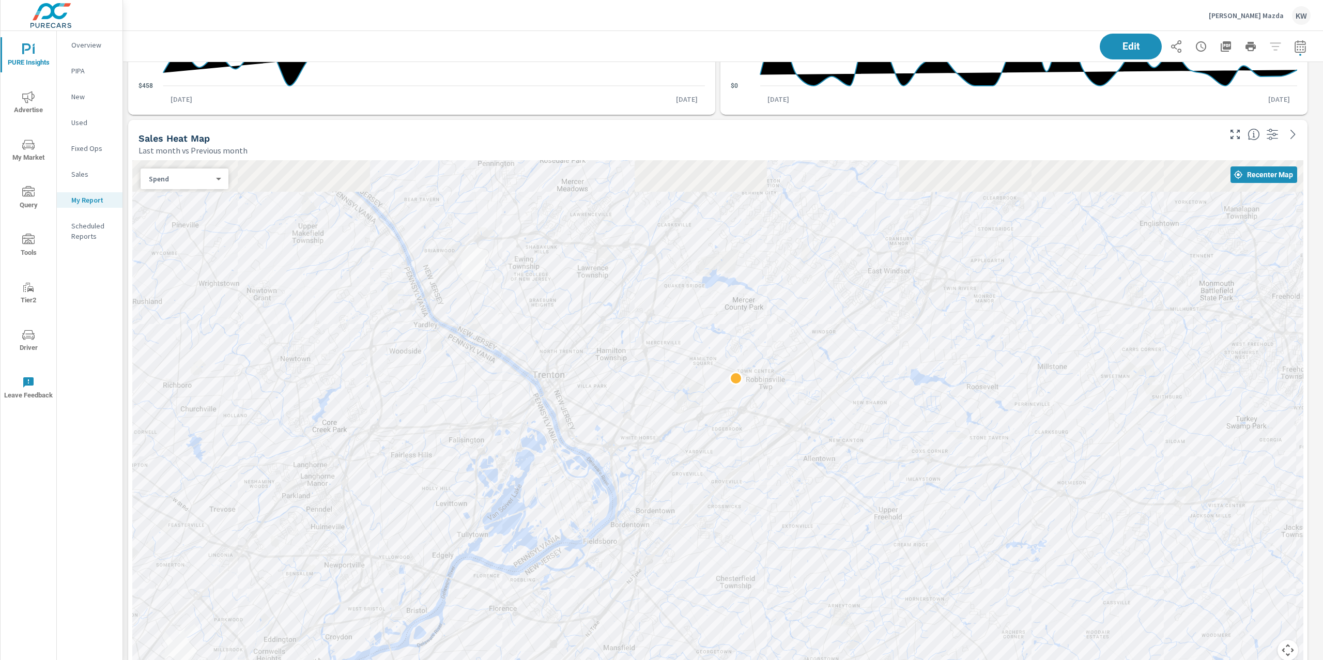
drag, startPoint x: 829, startPoint y: 342, endPoint x: 1129, endPoint y: 422, distance: 311.2
click at [1129, 422] on div at bounding box center [717, 416] width 1171 height 513
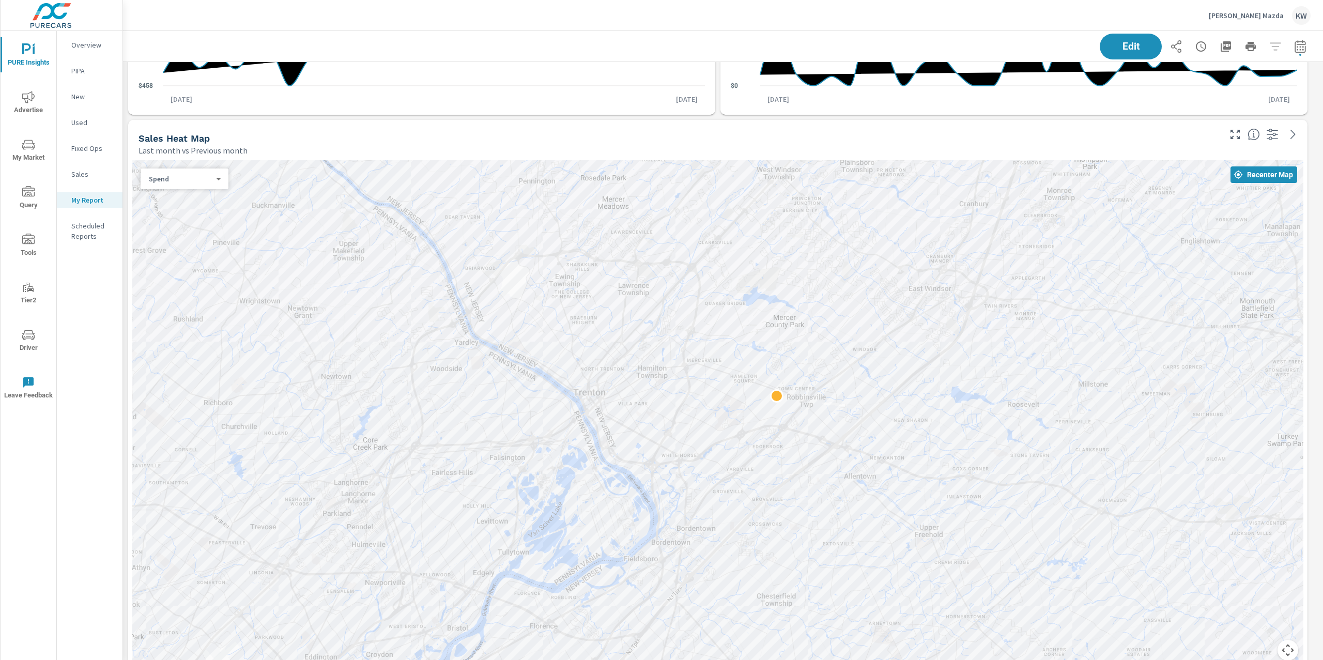
click at [209, 176] on body "PURE Insights Advertise My Market Query Tools Tier2 Driver Leave Feedback Overv…" at bounding box center [661, 330] width 1323 height 660
click at [199, 192] on li "Sales" at bounding box center [181, 195] width 80 height 17
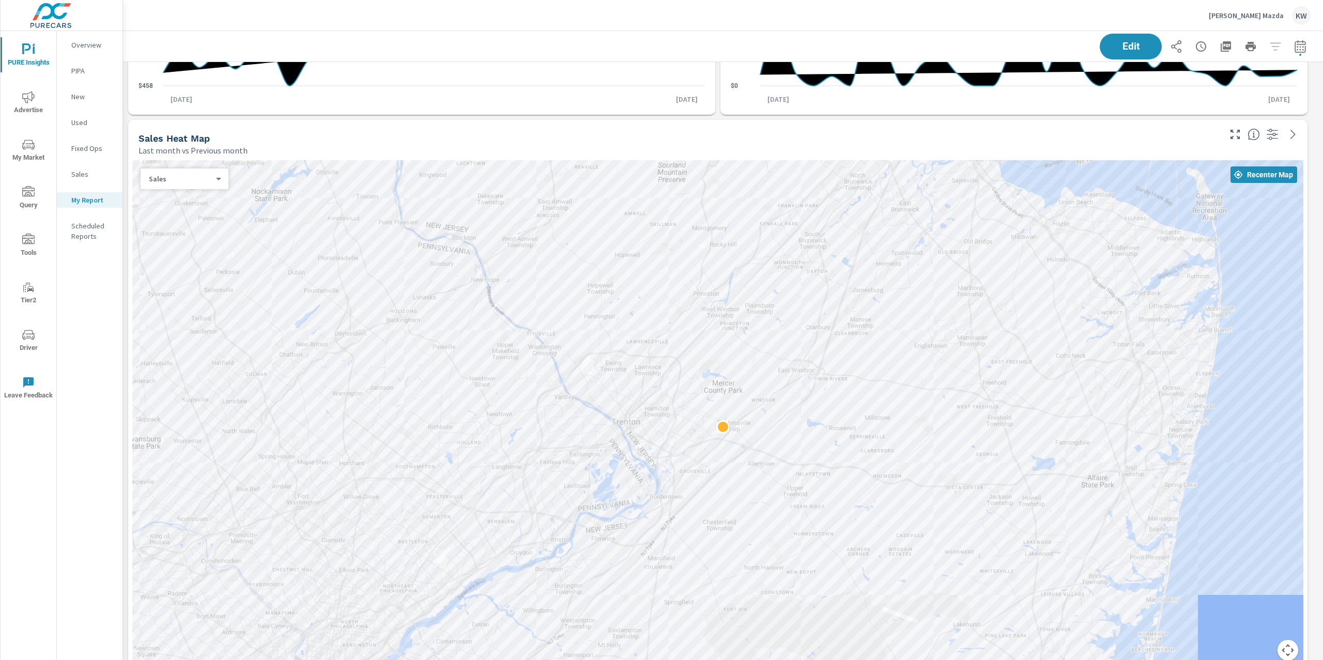
drag, startPoint x: 1089, startPoint y: 426, endPoint x: 817, endPoint y: 457, distance: 273.6
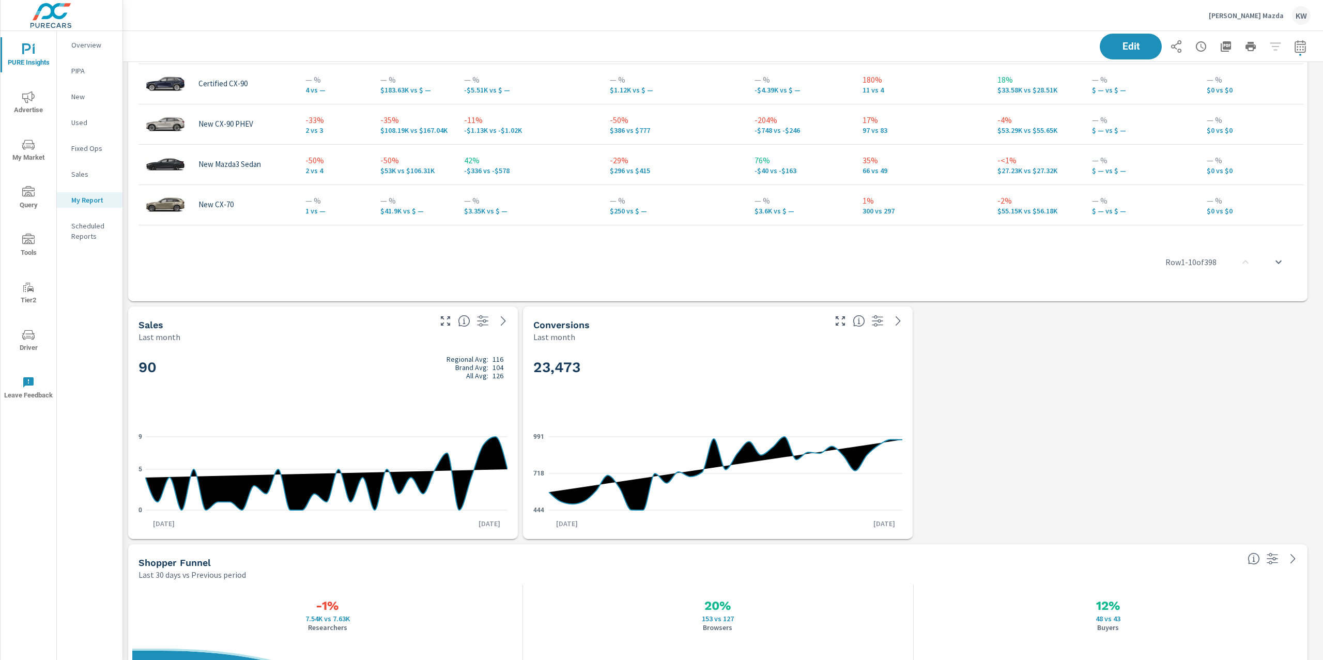
scroll to position [1657, 0]
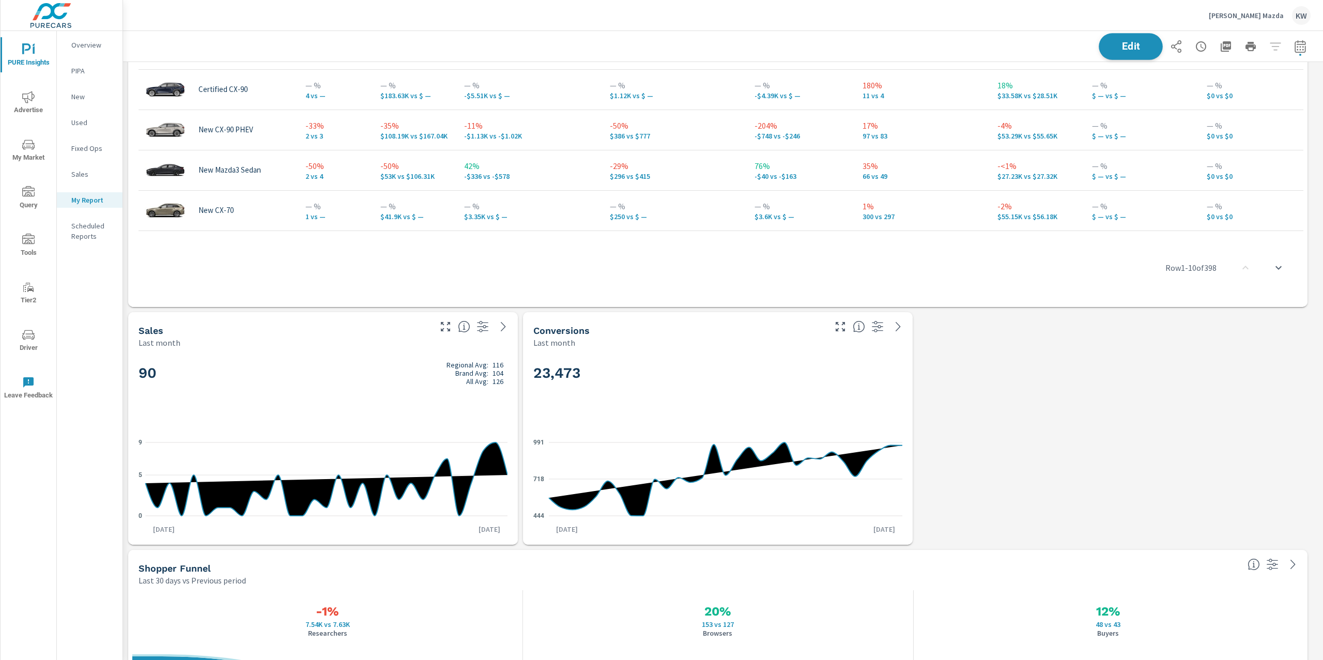
click at [1110, 52] on button "Edit" at bounding box center [1131, 46] width 64 height 27
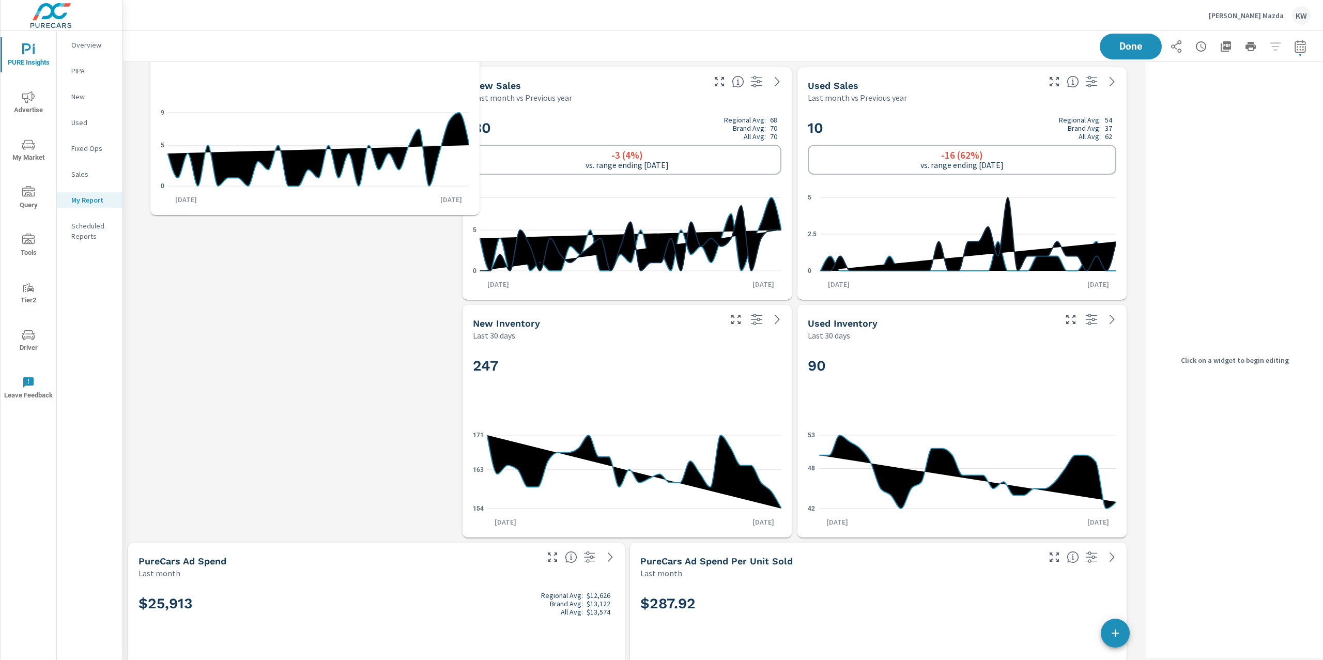
scroll to position [5, 5]
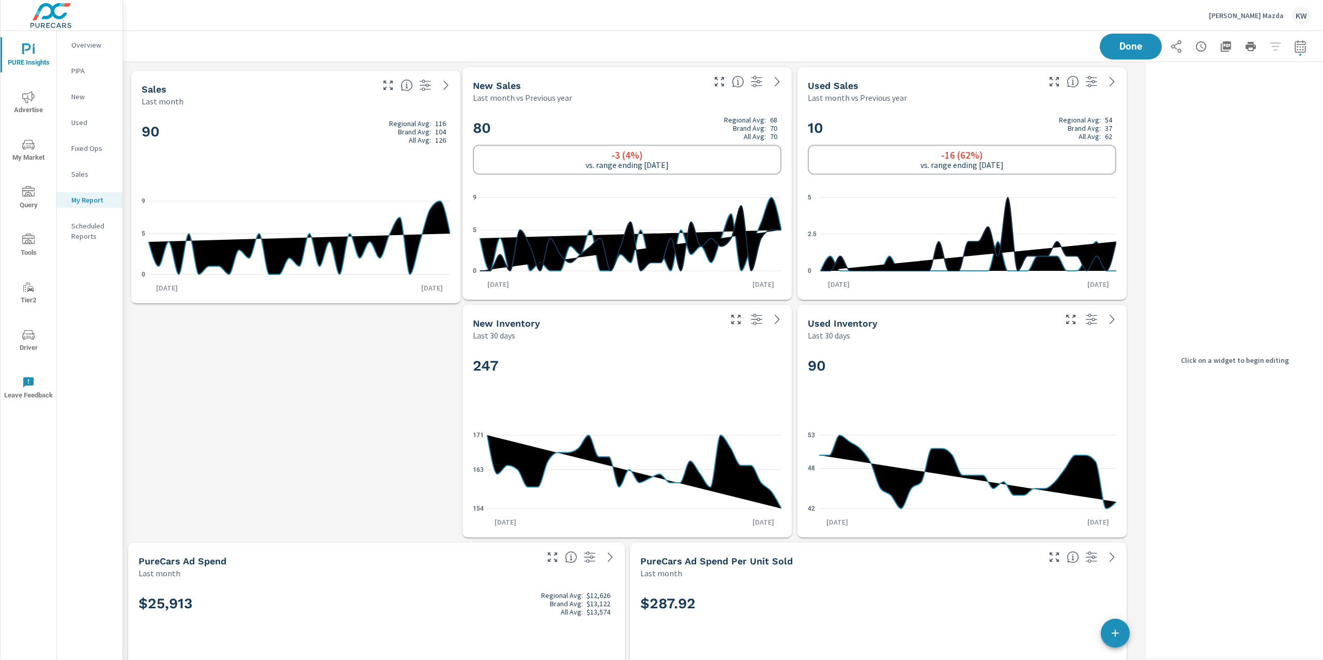
drag, startPoint x: 322, startPoint y: 368, endPoint x: 327, endPoint y: 169, distance: 198.5
click at [327, 169] on div "90 Regional Avg: 116 Brand Avg: 104 All Avg: 126" at bounding box center [296, 148] width 309 height 63
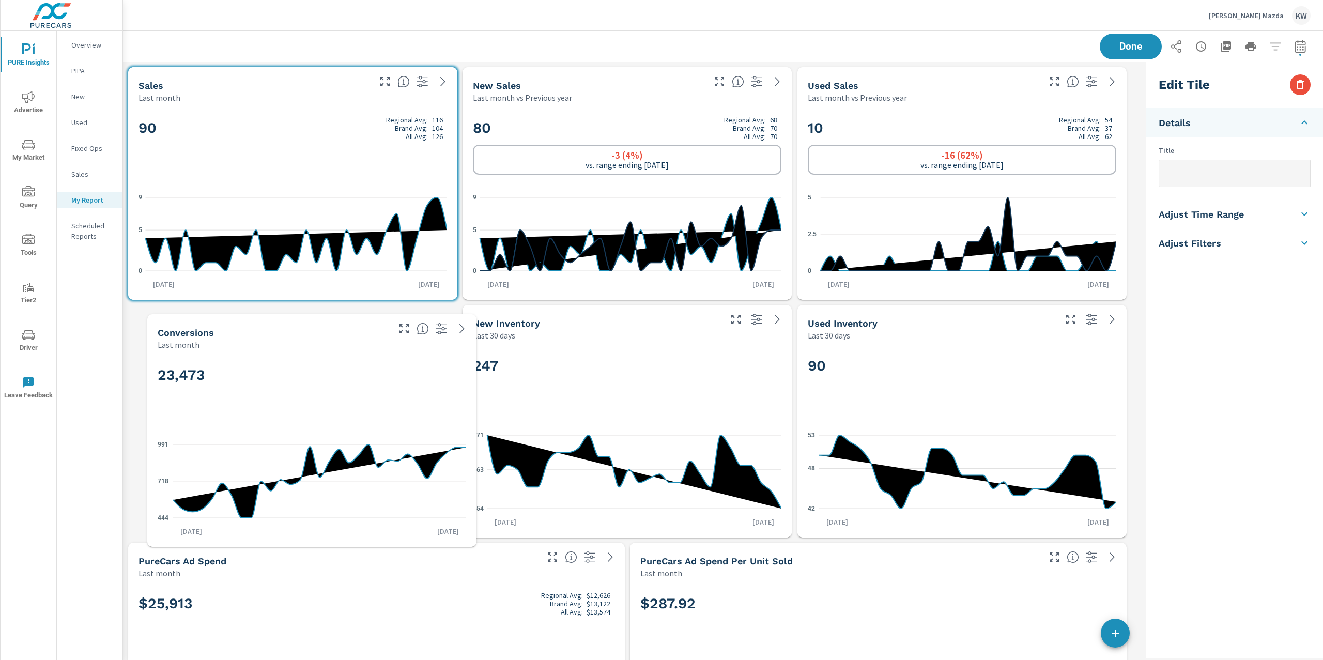
drag, startPoint x: 649, startPoint y: 469, endPoint x: 336, endPoint y: 380, distance: 325.5
click at [334, 383] on h2 "23,473" at bounding box center [312, 375] width 309 height 18
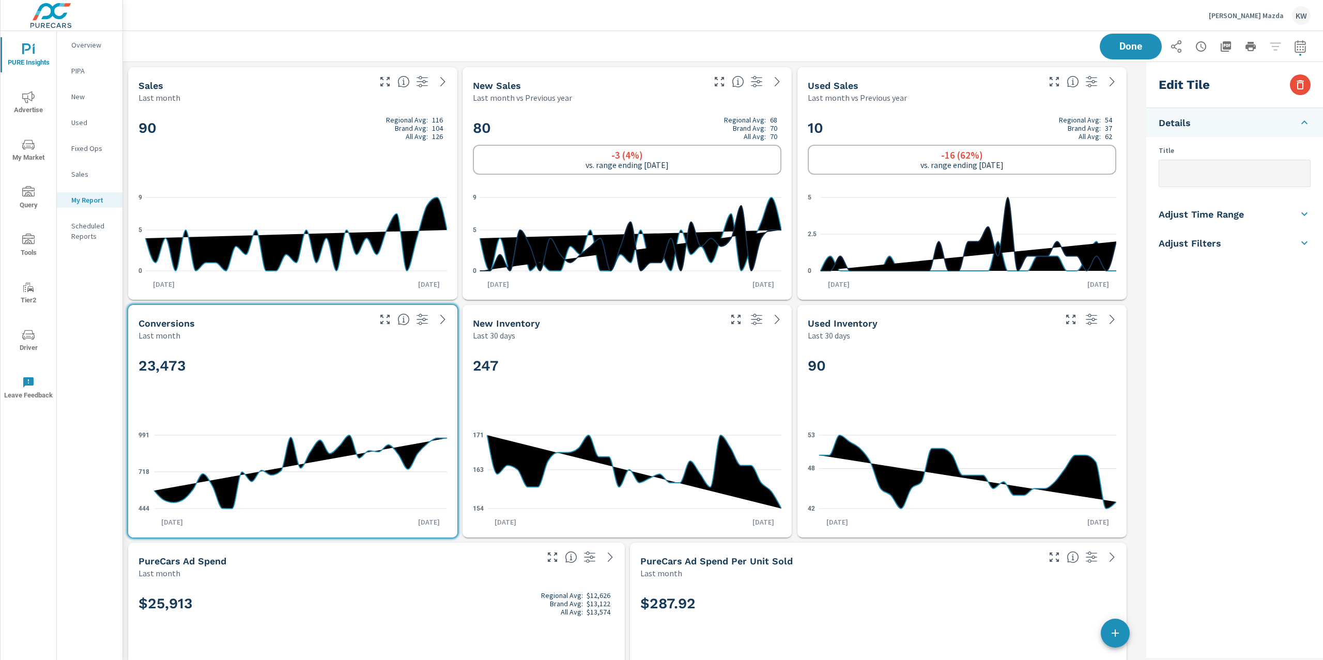
click at [1234, 223] on li "Adjust Time Range" at bounding box center [1234, 214] width 177 height 29
click at [1223, 187] on input "checkbox" at bounding box center [1210, 184] width 59 height 20
checkbox input "true"
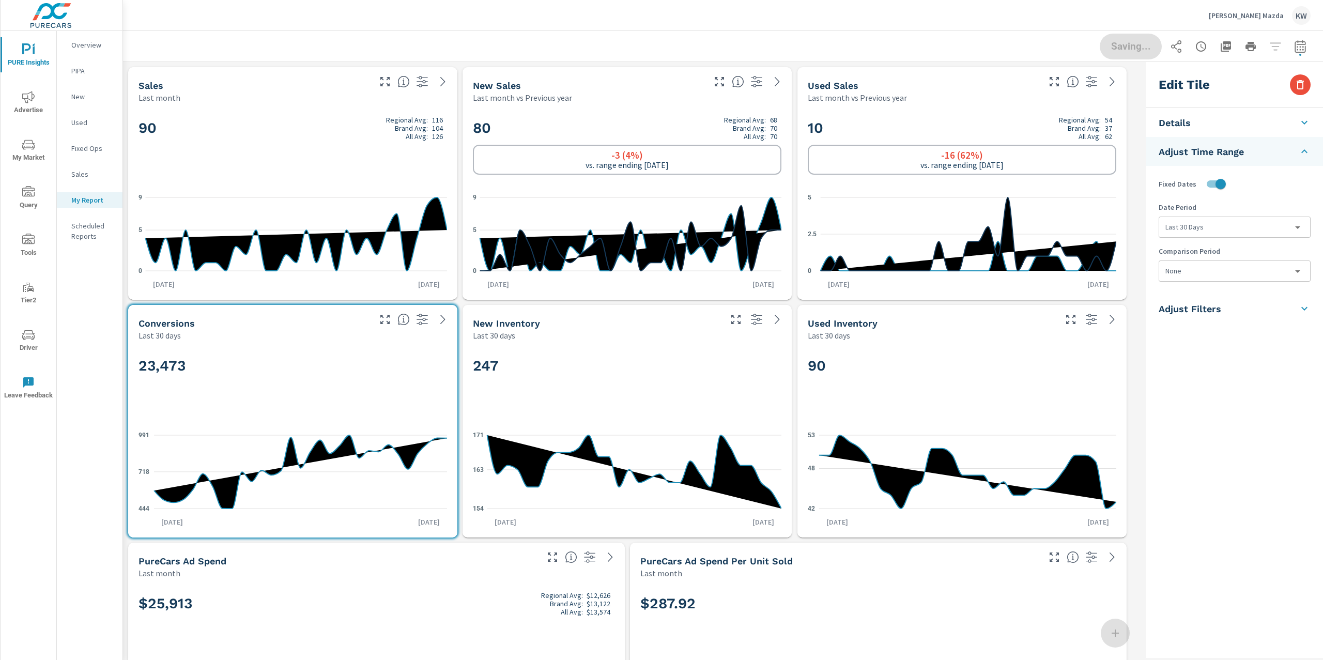
click at [1251, 227] on body "PURE Insights Advertise My Market Query Tools Tier2 Driver Leave Feedback Overv…" at bounding box center [661, 330] width 1323 height 660
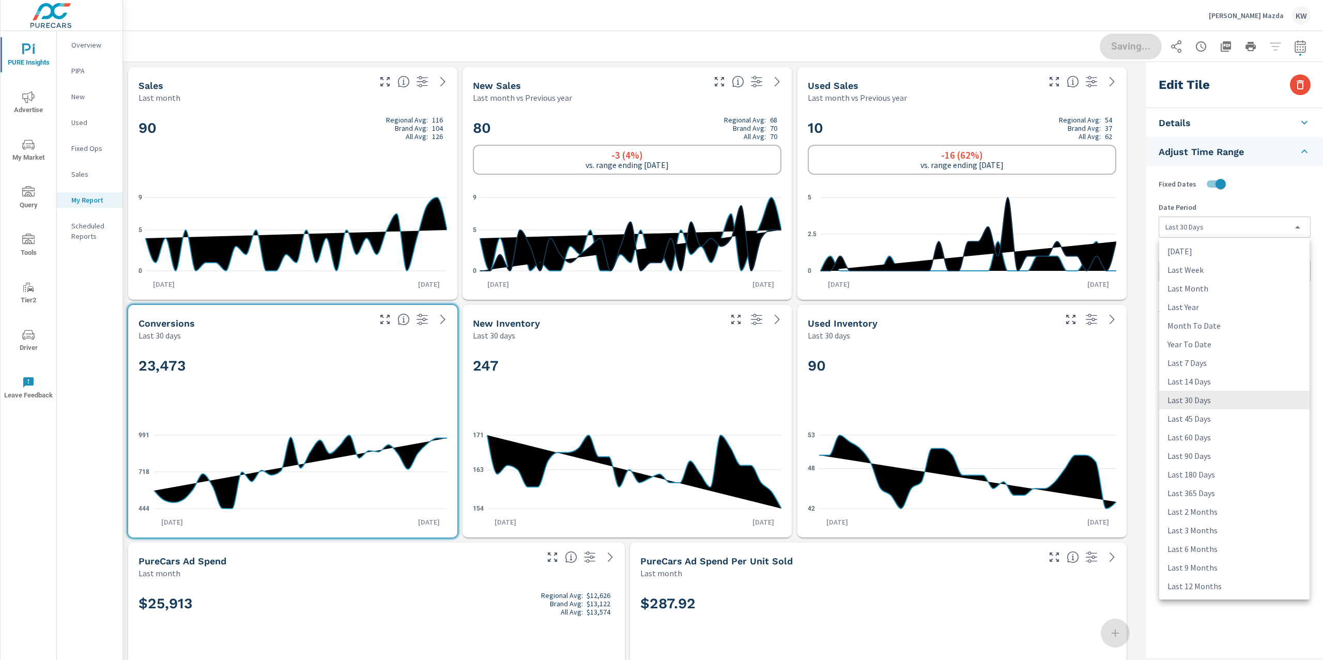
click at [1270, 290] on li "Last Month" at bounding box center [1234, 288] width 150 height 19
type input "lastMonth"
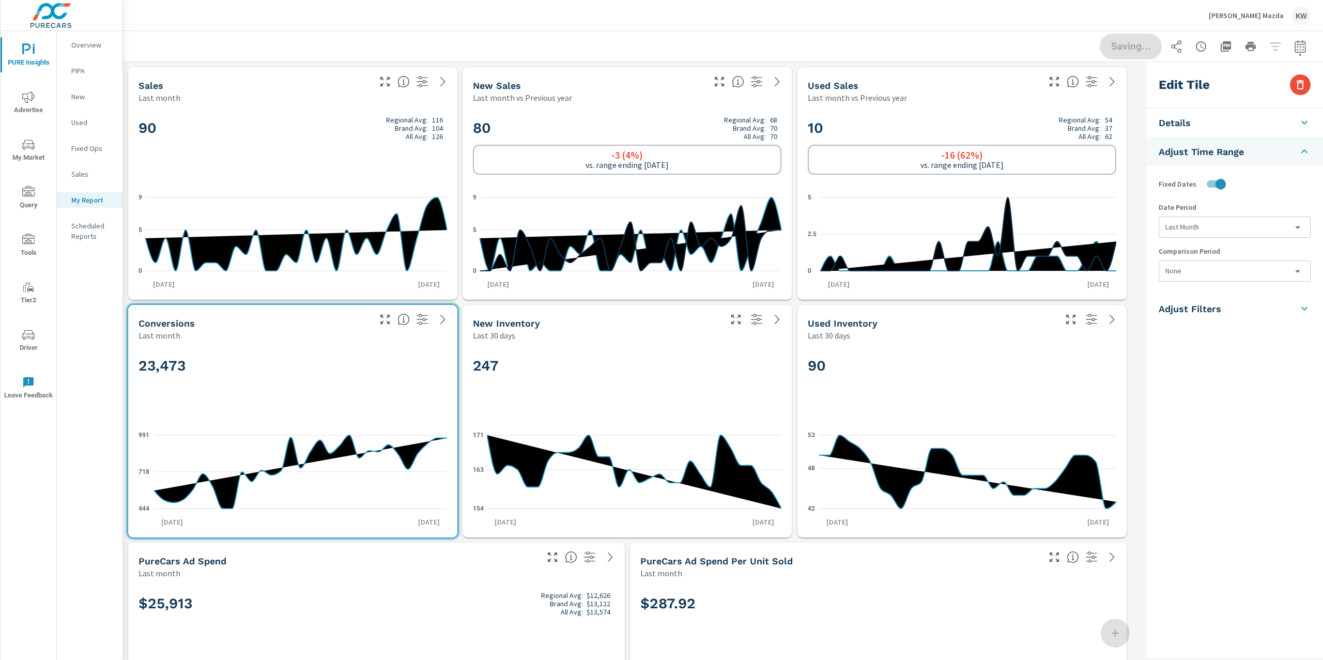
click at [1258, 273] on body "PURE Insights Advertise My Market Query Tools Tier2 Driver Leave Feedback Overv…" at bounding box center [661, 330] width 1323 height 660
click at [1278, 327] on li "Previous Month" at bounding box center [1234, 332] width 150 height 19
type input "lastMonth"
click at [1139, 52] on button "Done" at bounding box center [1131, 46] width 64 height 27
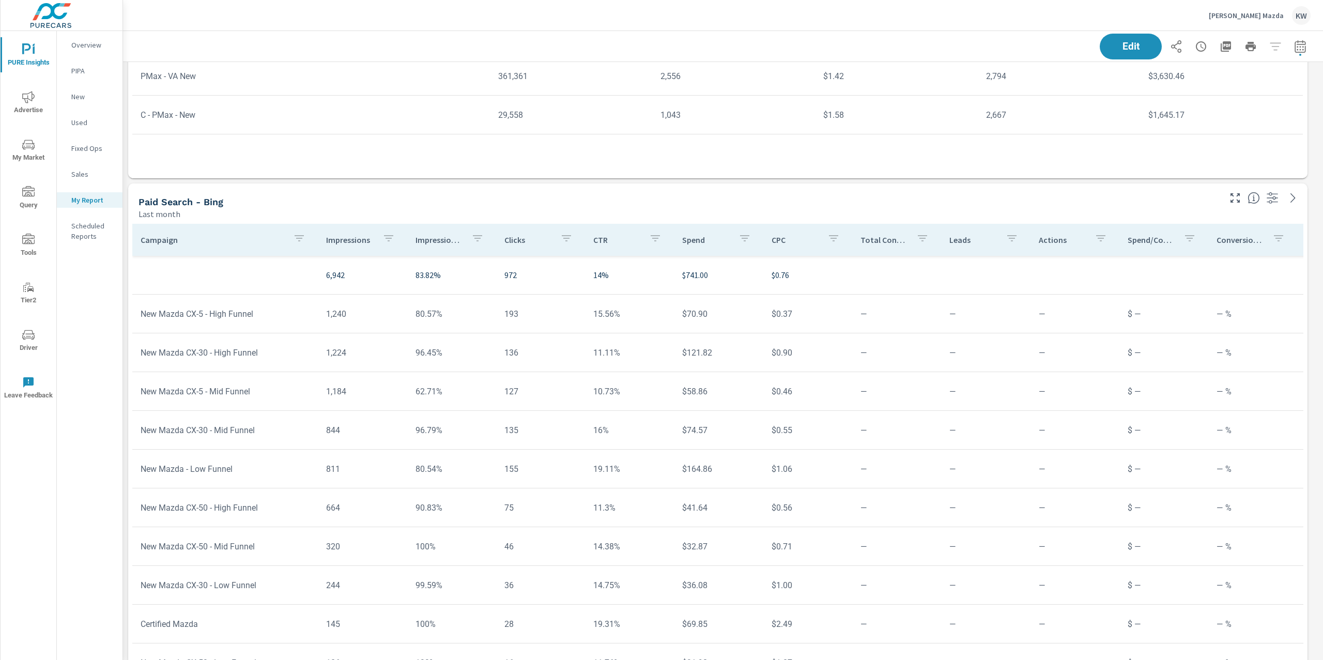
scroll to position [5452, 0]
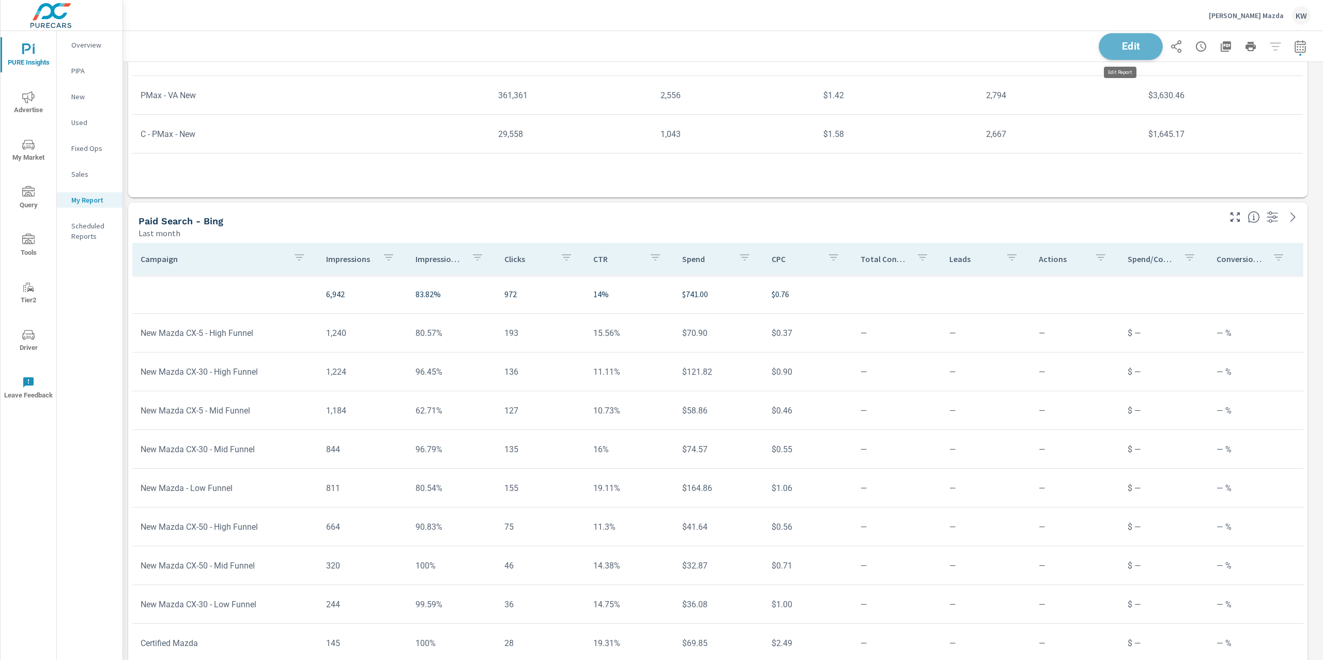
click at [1127, 46] on span "Edit" at bounding box center [1131, 46] width 42 height 10
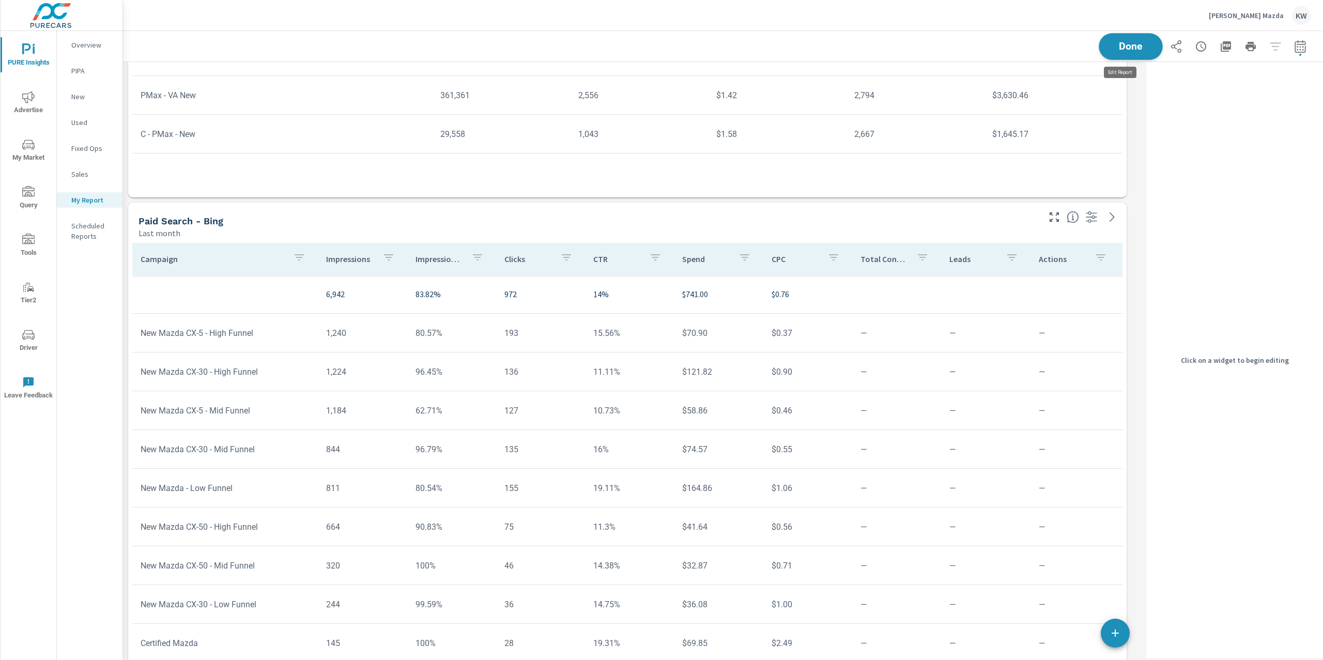
scroll to position [5, 5]
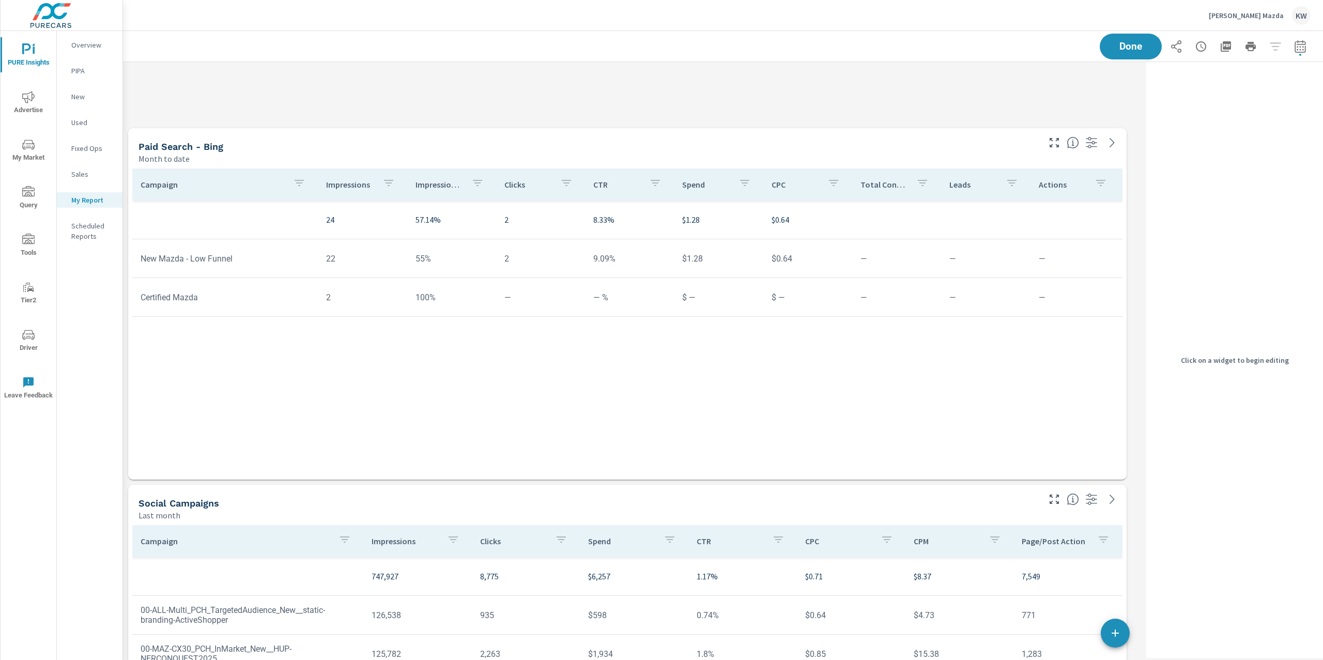
scroll to position [6201, 0]
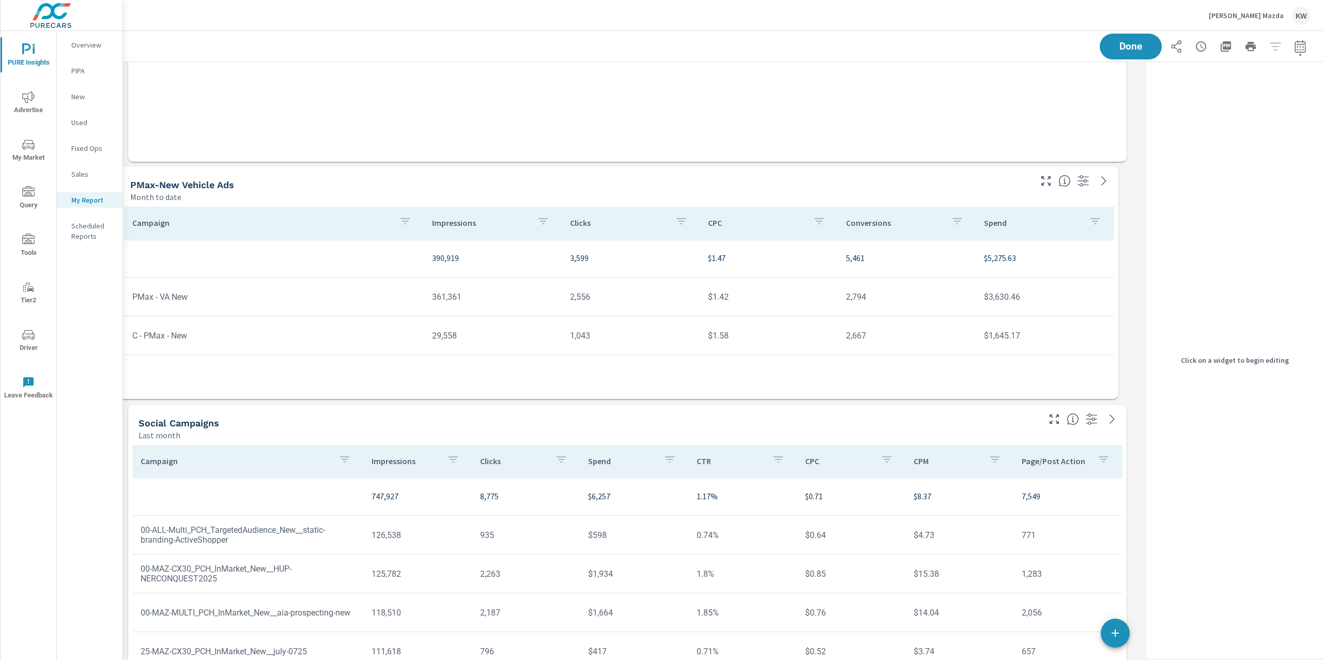
drag, startPoint x: 1093, startPoint y: 290, endPoint x: 1085, endPoint y: 374, distance: 84.7
click at [1085, 374] on div "Campaign Impressions Clicks CPC Conversions Spend 390,919 3,599 $1.47 5,461 $5,…" at bounding box center [619, 293] width 990 height 173
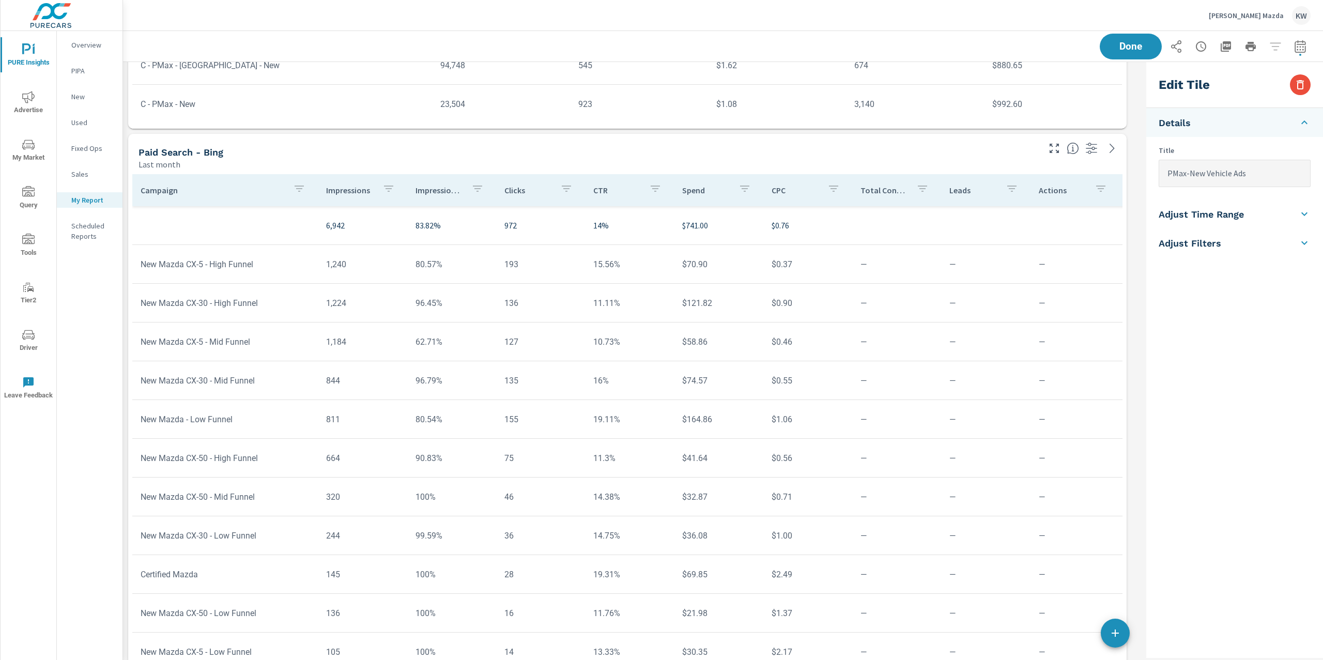
scroll to position [5069, 0]
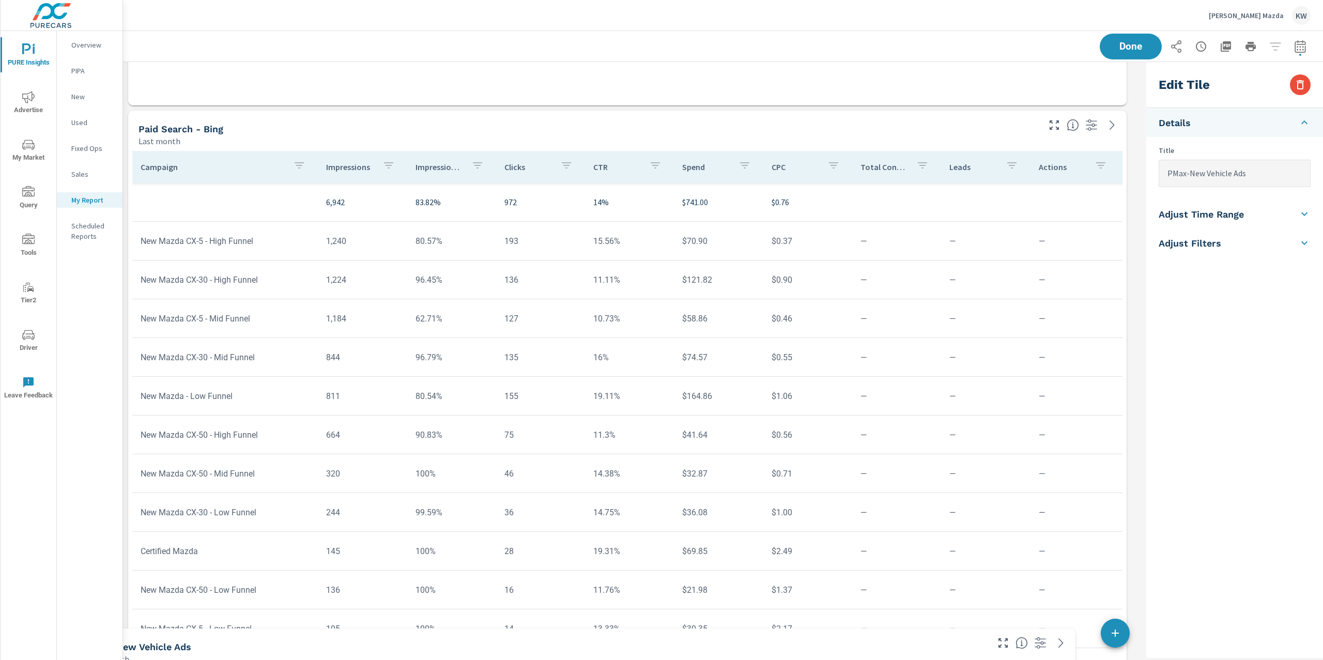
drag, startPoint x: 889, startPoint y: 171, endPoint x: 862, endPoint y: 640, distance: 470.6
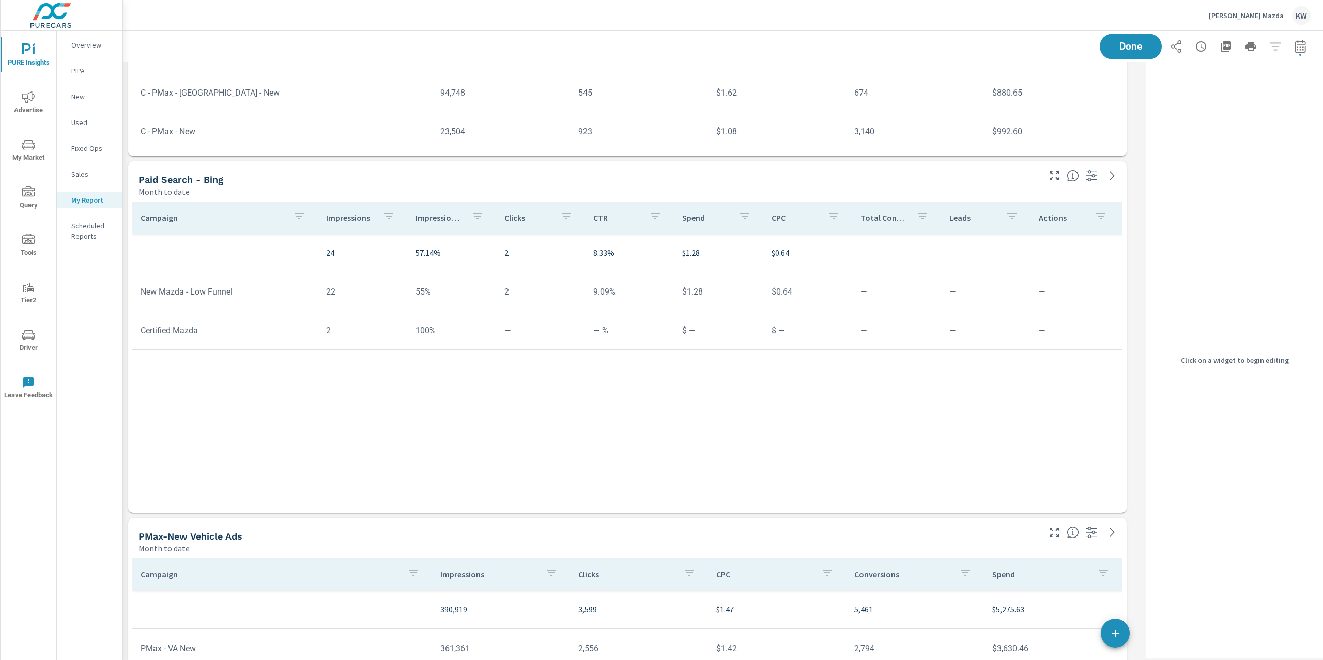
scroll to position [5870, 0]
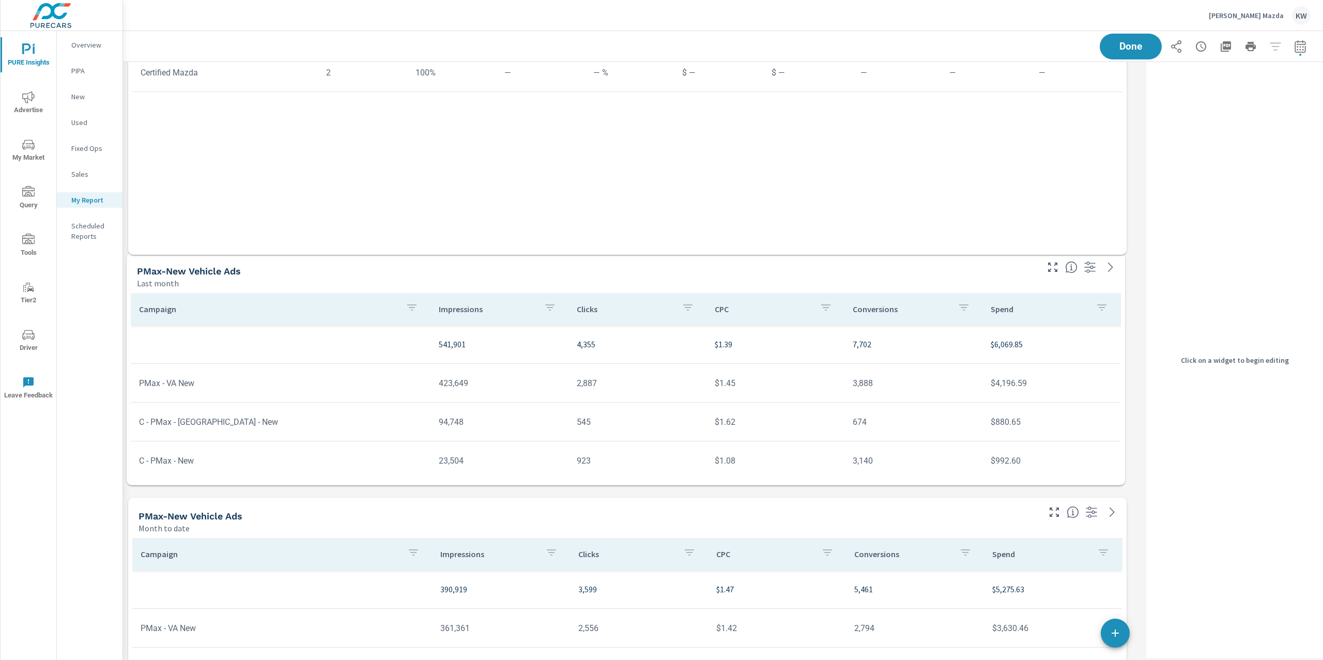
drag, startPoint x: 939, startPoint y: 121, endPoint x: 938, endPoint y: 473, distance: 352.0
click at [938, 473] on div "Campaign Impressions Clicks CPC Conversions Spend 541,901 4,355 $1.39 7,702 $6,…" at bounding box center [626, 387] width 990 height 188
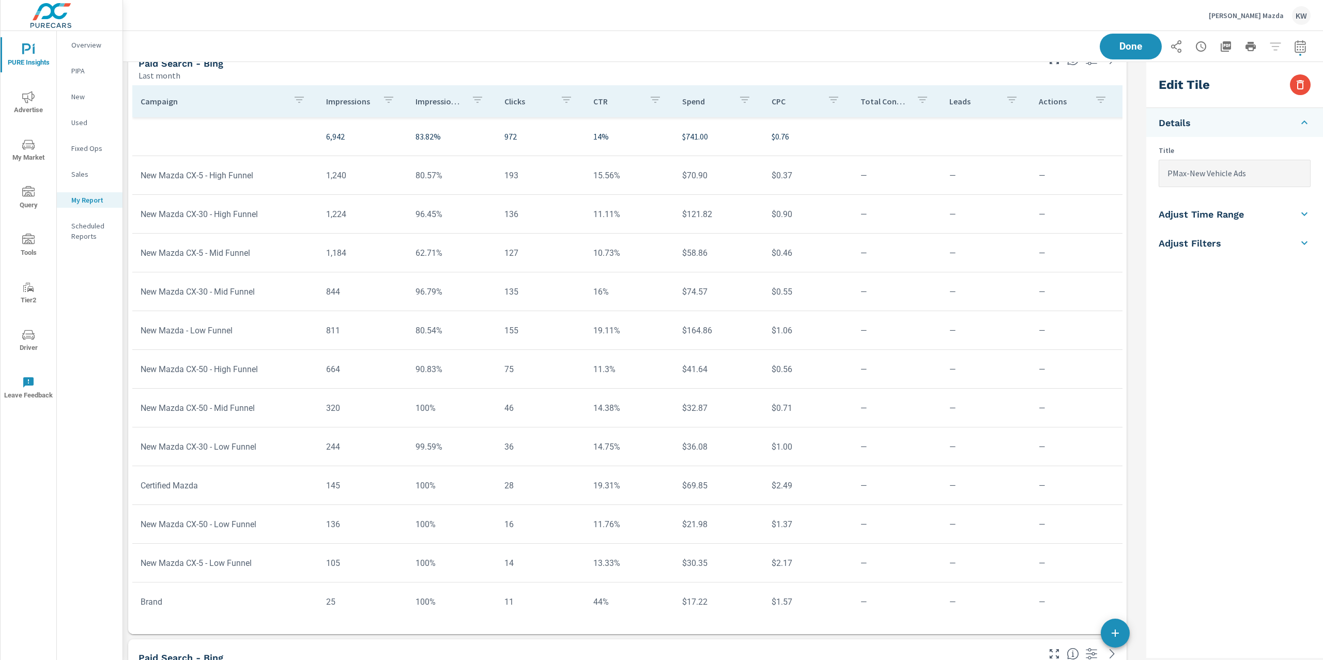
scroll to position [5134, 0]
click at [435, 106] on p "Impression Share" at bounding box center [440, 102] width 48 height 10
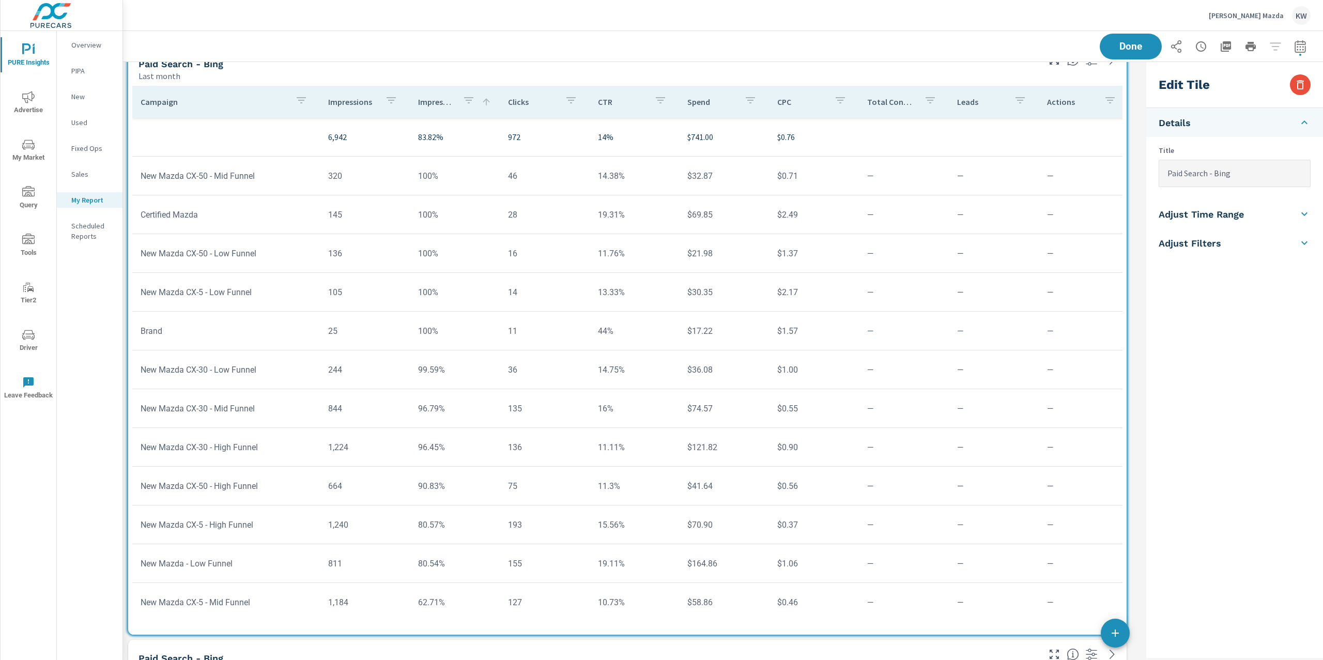
type input "Paid Search - Bing"
checkbox input "true"
type input "lastMonth"
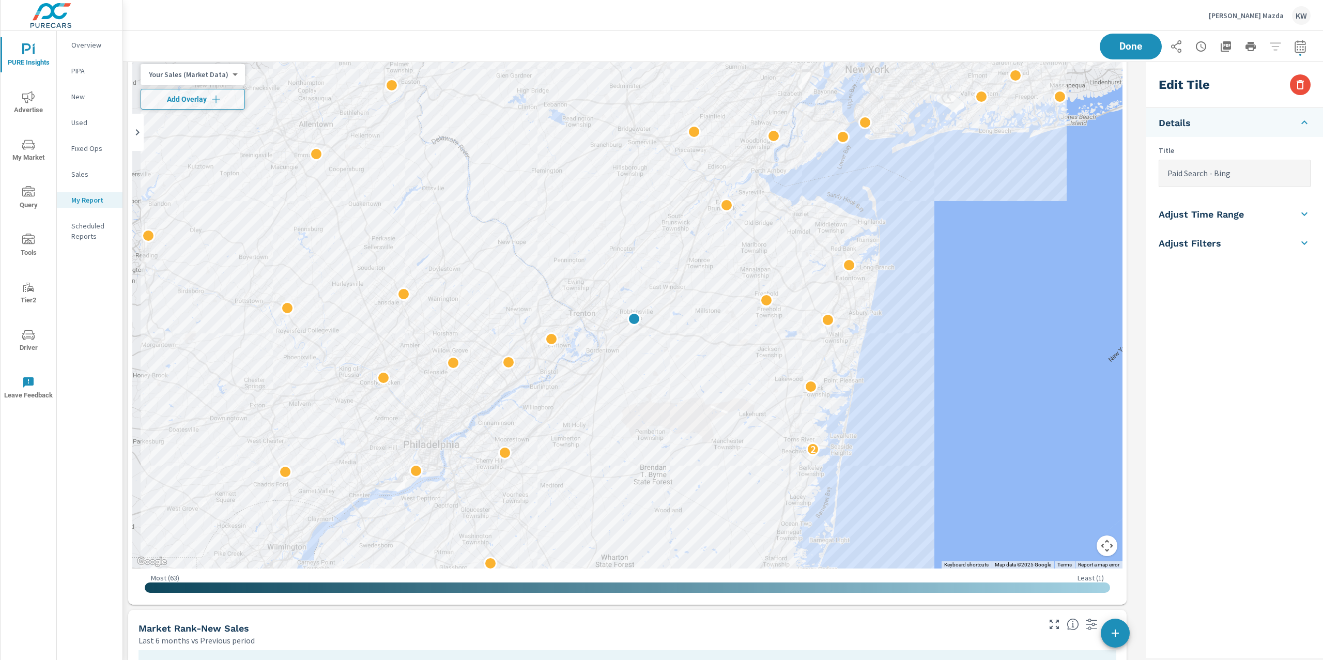
scroll to position [2369, 0]
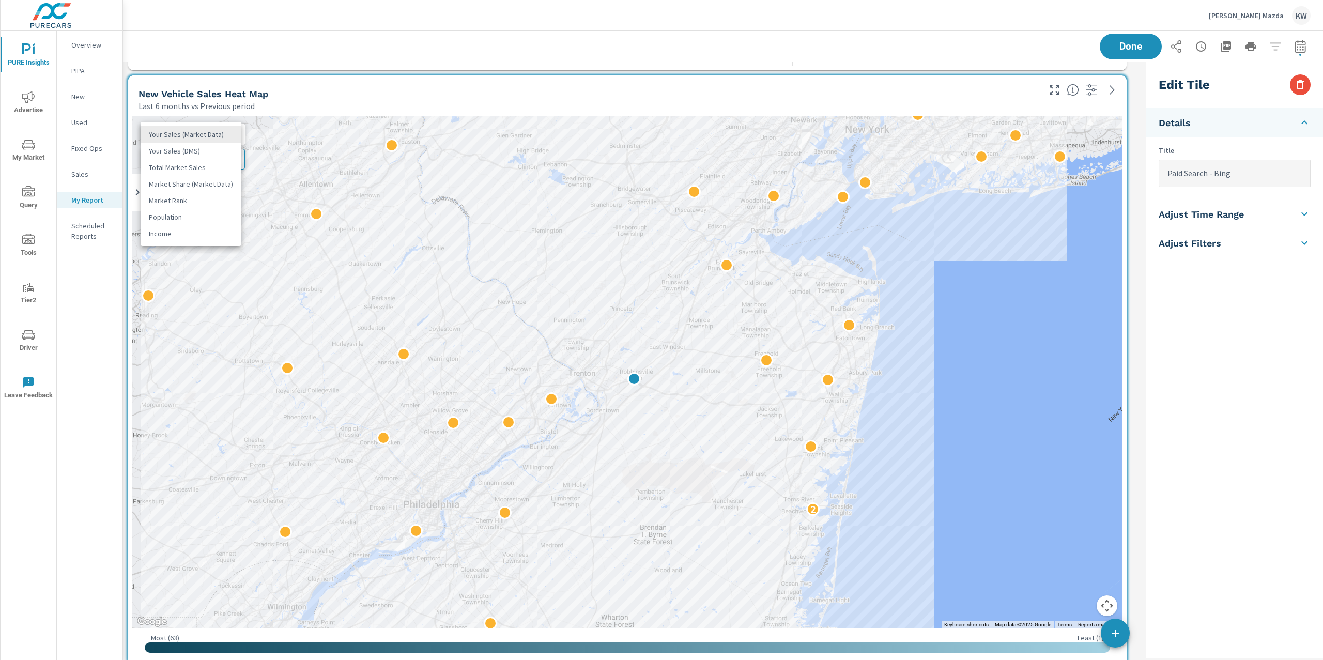
type input "New Vehicle Sales Heat Map"
type input "last6Months"
type input "currentPeriodStart"
click at [207, 156] on li "Your Sales (DMS)" at bounding box center [191, 151] width 101 height 17
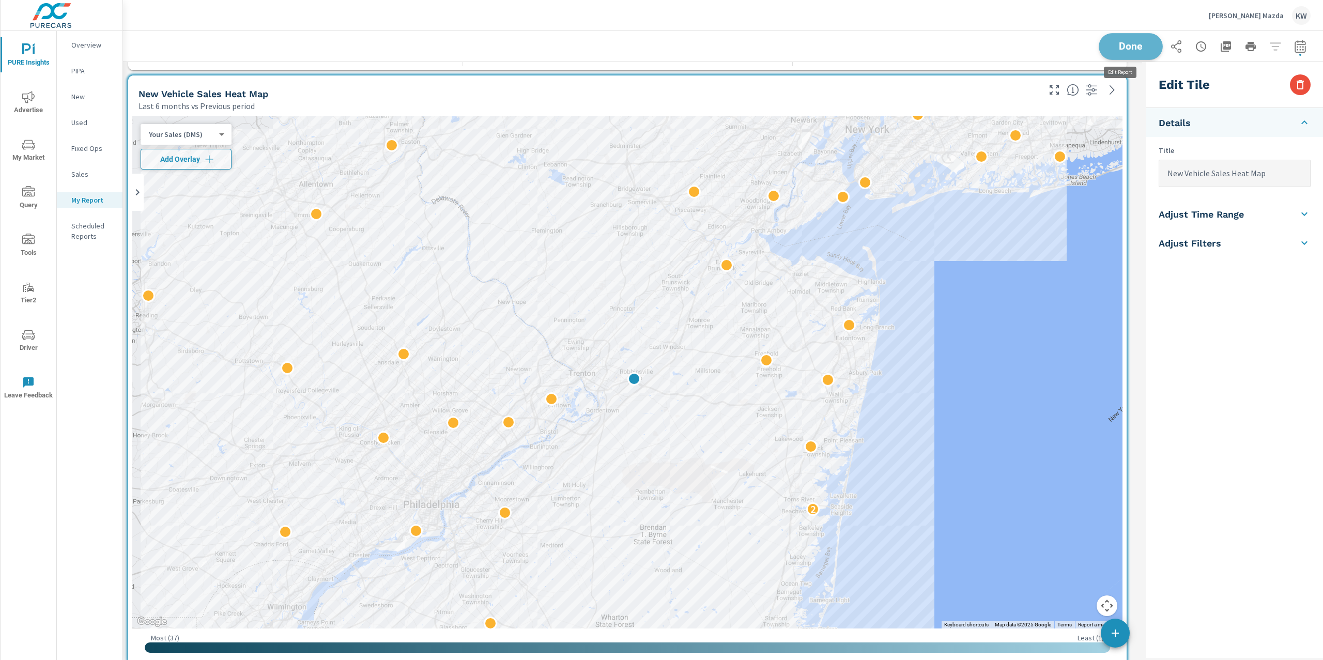
click at [1122, 44] on span "Done" at bounding box center [1131, 46] width 42 height 10
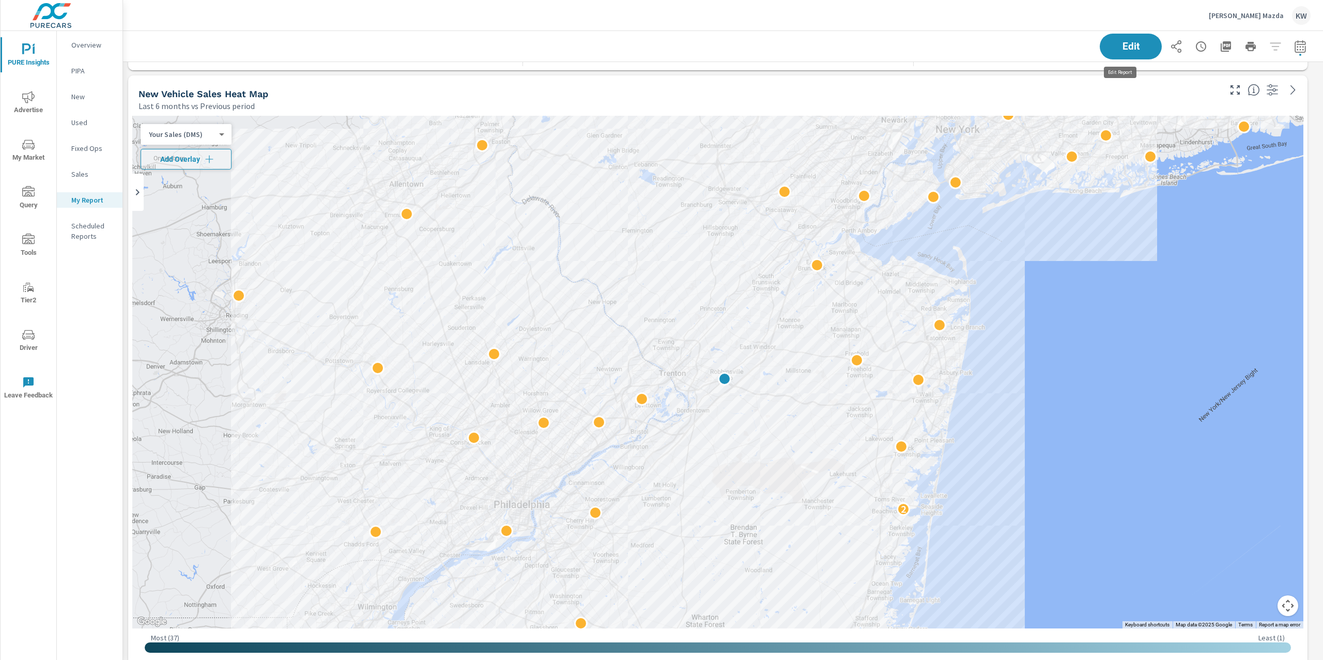
scroll to position [8229, 1212]
click at [212, 162] on icon "button" at bounding box center [209, 159] width 10 height 10
click at [242, 162] on icon "button" at bounding box center [244, 159] width 12 height 12
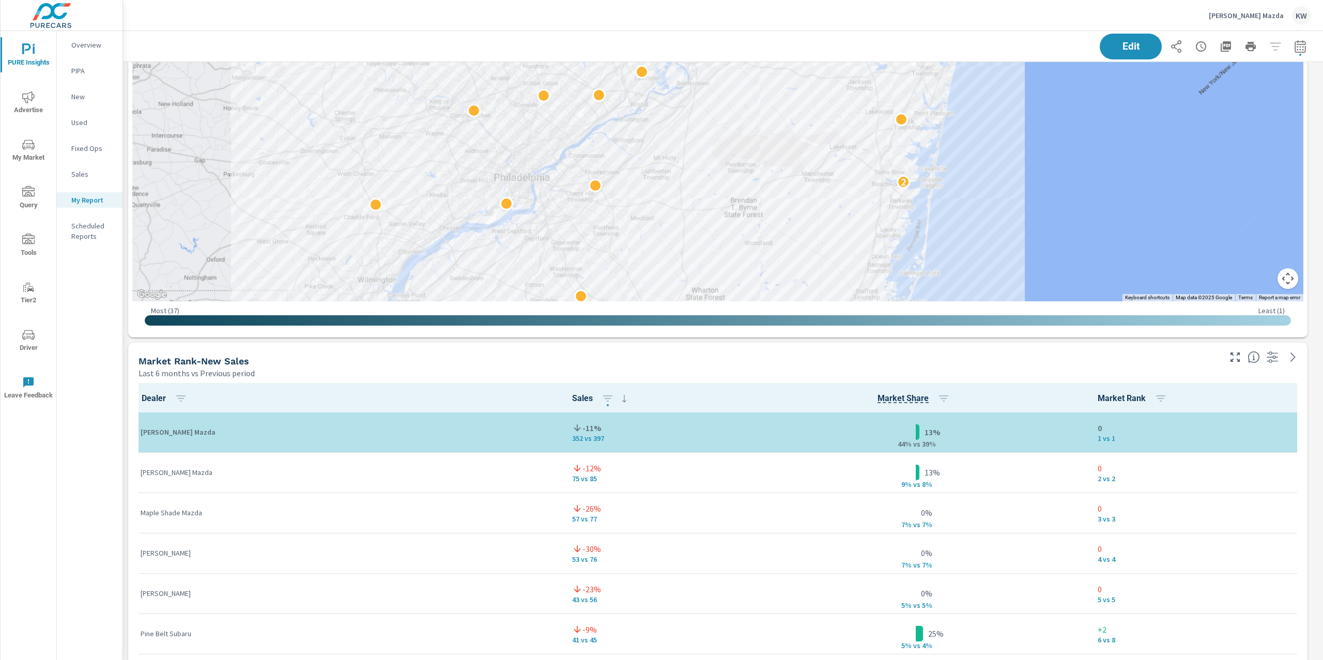
scroll to position [8229, 1212]
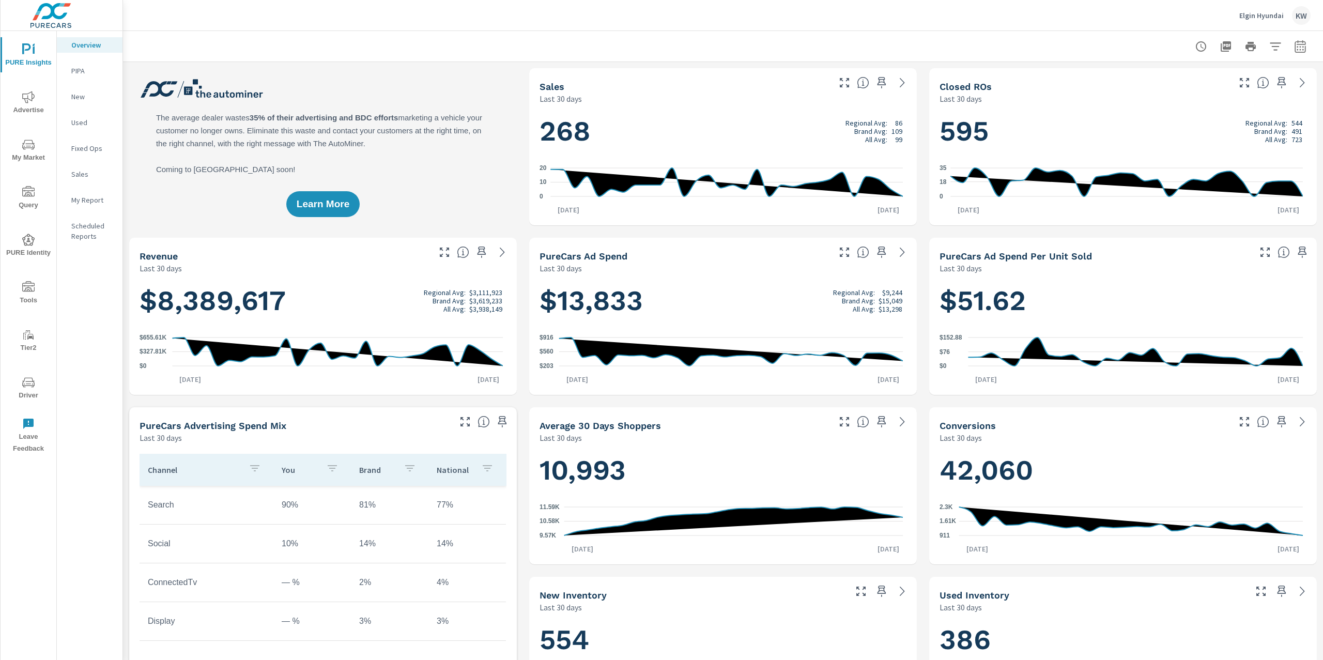
scroll to position [1, 0]
click at [1294, 44] on icon "button" at bounding box center [1300, 46] width 12 height 12
click at [1203, 95] on select "Custom [DATE] Last week Last 7 days Last 14 days Last 30 days Last 45 days Last…" at bounding box center [1207, 89] width 103 height 21
click at [1156, 79] on select "Custom [DATE] Last week Last 7 days Last 14 days Last 30 days Last 45 days Last…" at bounding box center [1207, 89] width 103 height 21
select select "Last month"
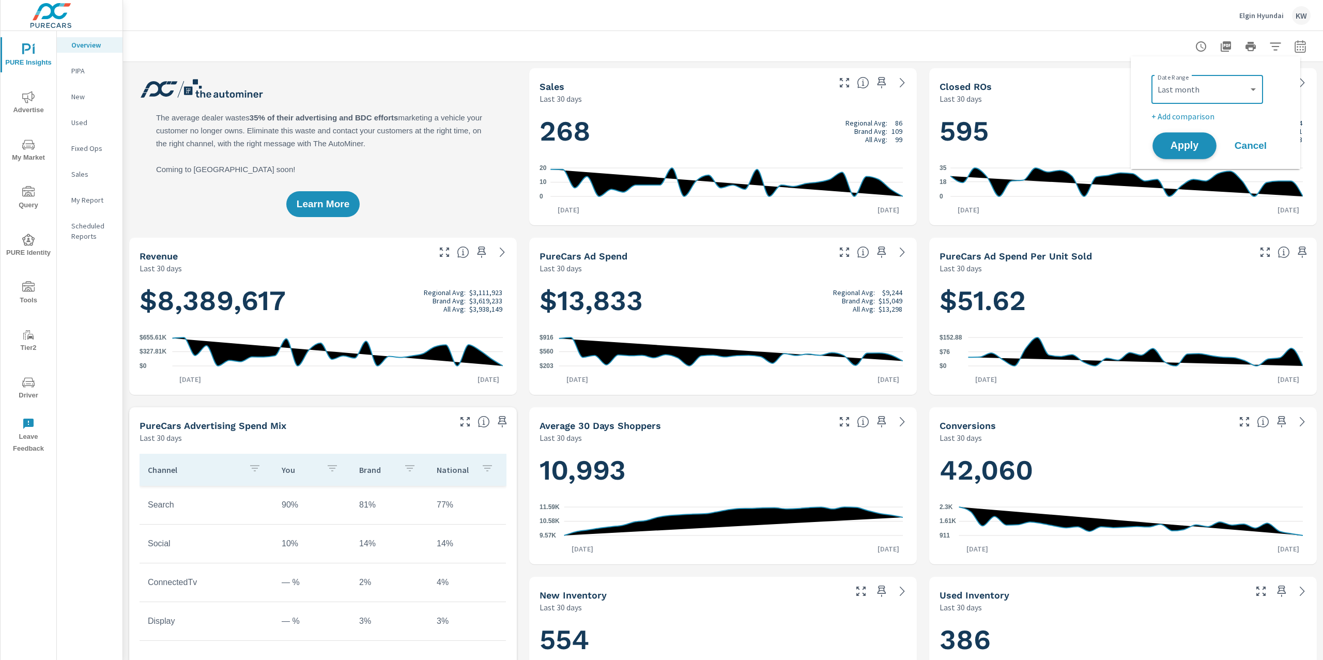
click at [1175, 137] on button "Apply" at bounding box center [1185, 145] width 64 height 27
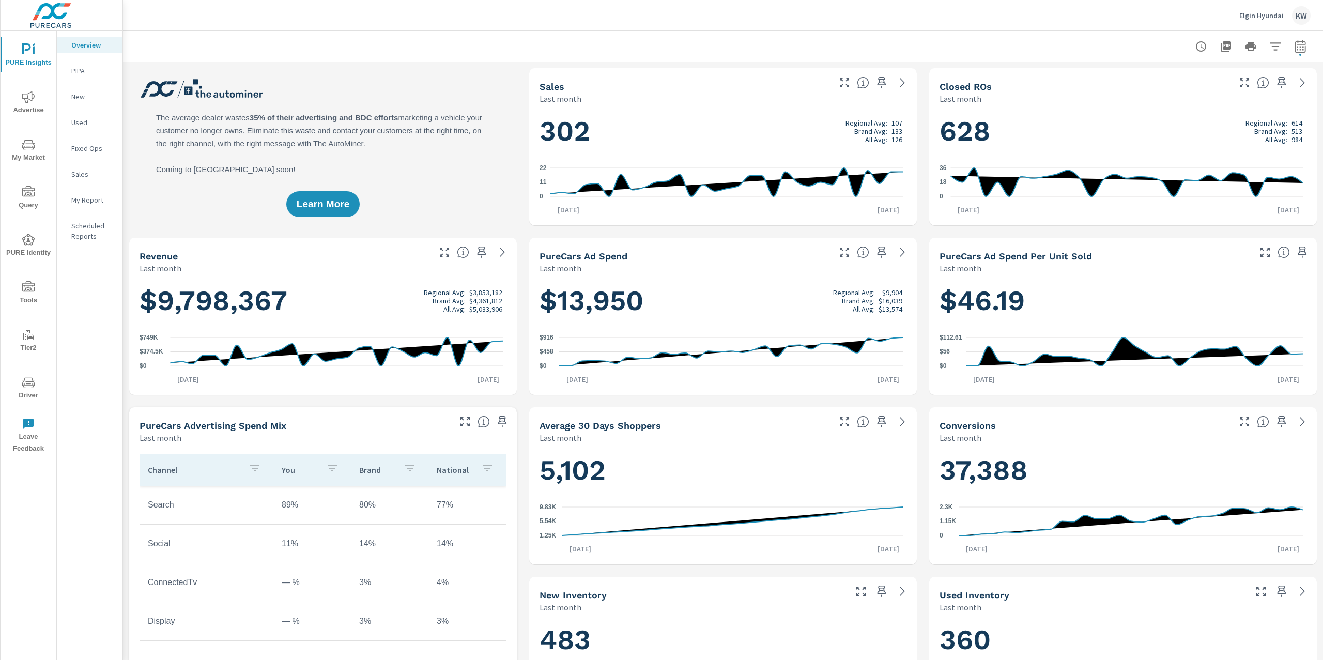
click at [97, 202] on p "My Report" at bounding box center [92, 200] width 43 height 10
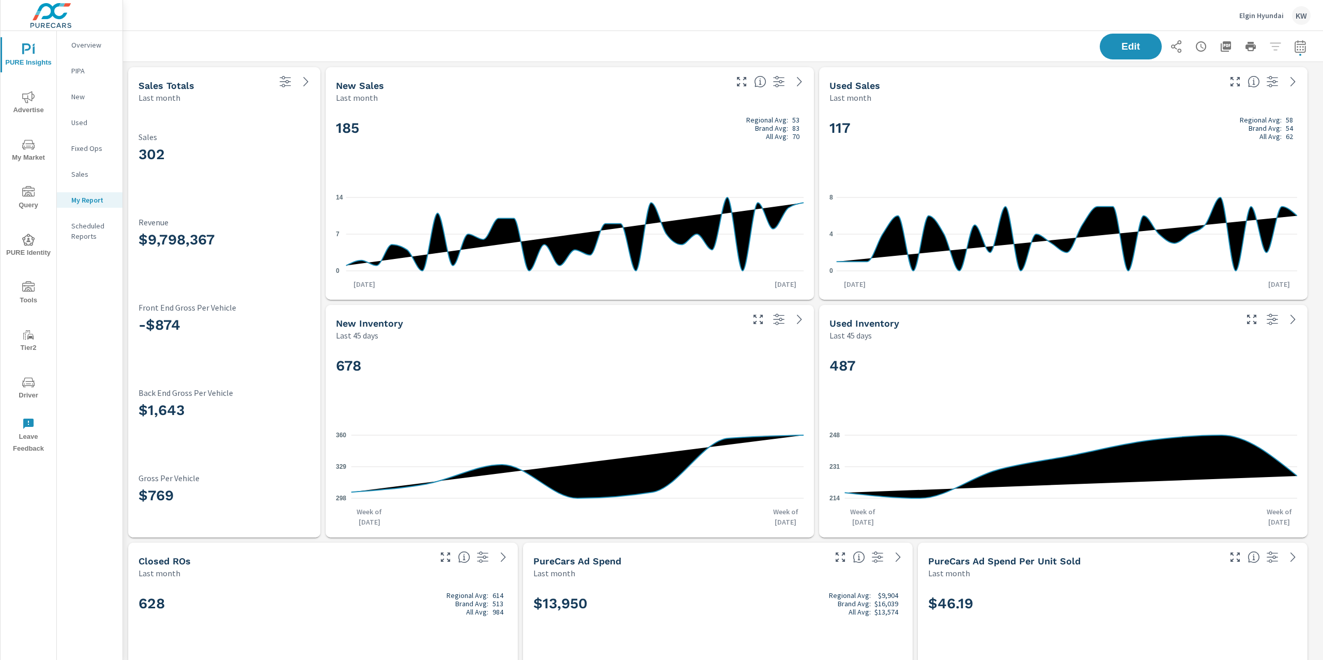
scroll to position [1, 0]
